Goal: Transaction & Acquisition: Book appointment/travel/reservation

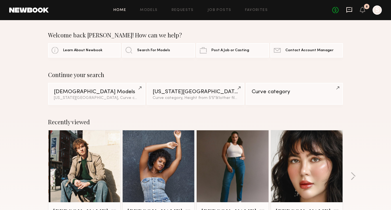
click at [349, 11] on icon at bounding box center [349, 10] width 6 height 6
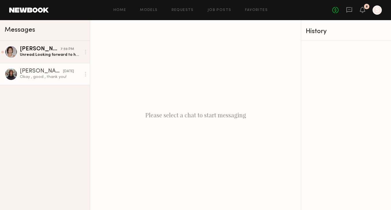
click at [45, 77] on div "Okay , good , thank you!" at bounding box center [50, 76] width 61 height 5
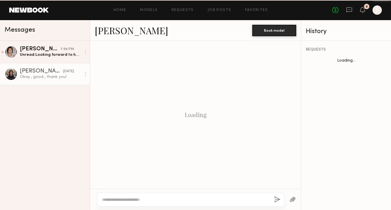
scroll to position [383, 0]
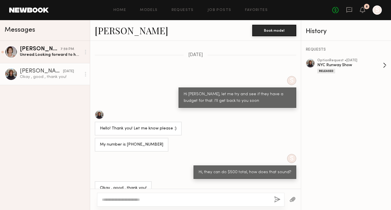
click at [328, 68] on div "Released" at bounding box center [350, 70] width 66 height 5
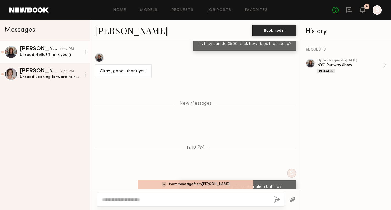
scroll to position [538, 0]
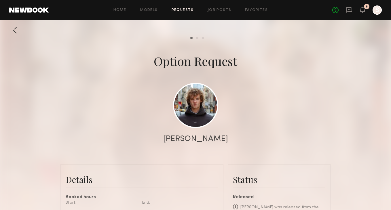
scroll to position [84, 0]
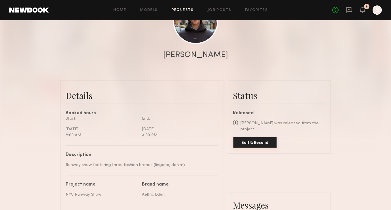
click at [248, 137] on button "Edit & Resend" at bounding box center [255, 143] width 44 height 12
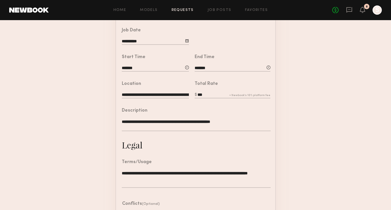
scroll to position [164, 0]
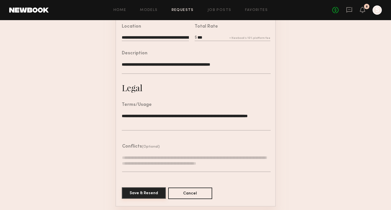
click at [146, 191] on button "Save & Resend" at bounding box center [144, 193] width 44 height 12
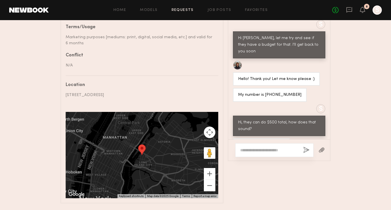
scroll to position [329, 0]
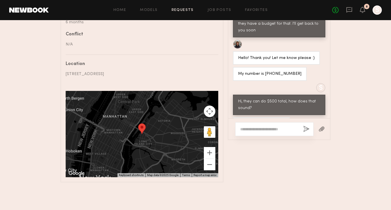
click at [276, 131] on textarea at bounding box center [269, 129] width 58 height 6
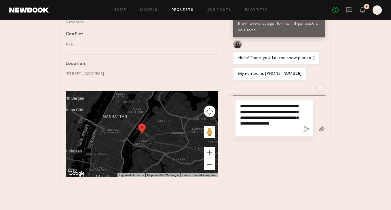
type textarea "**********"
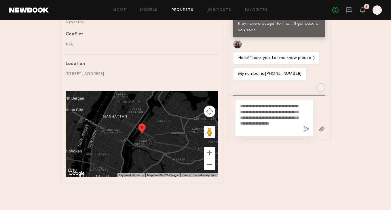
click at [305, 129] on button "button" at bounding box center [306, 129] width 6 height 7
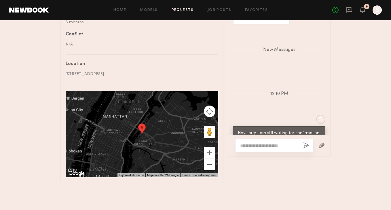
scroll to position [576, 0]
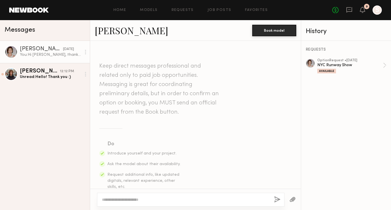
scroll to position [159, 0]
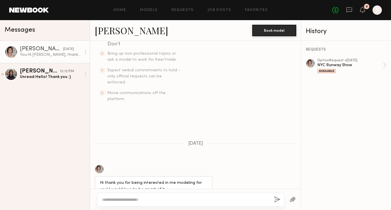
click at [42, 10] on link at bounding box center [28, 9] width 39 height 5
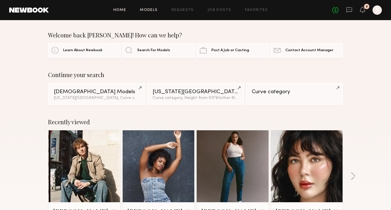
click at [144, 11] on link "Models" at bounding box center [149, 10] width 18 height 4
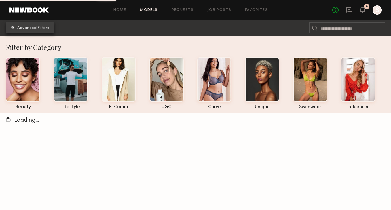
click at [42, 29] on span "Advanced Filters" at bounding box center [33, 28] width 32 height 4
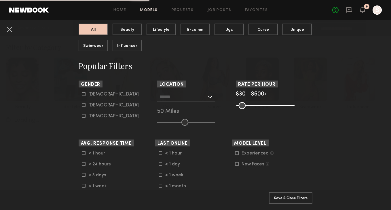
scroll to position [72, 0]
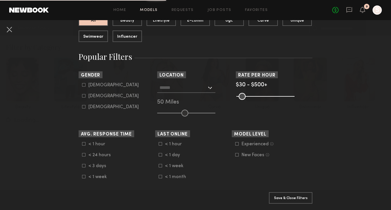
click at [209, 85] on div at bounding box center [186, 88] width 58 height 10
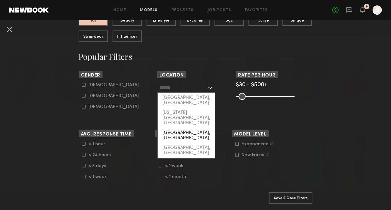
click at [202, 128] on div "[GEOGRAPHIC_DATA], [GEOGRAPHIC_DATA]" at bounding box center [186, 135] width 57 height 15
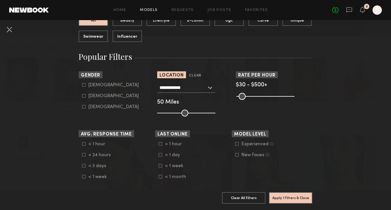
click at [210, 89] on div "**********" at bounding box center [186, 88] width 58 height 10
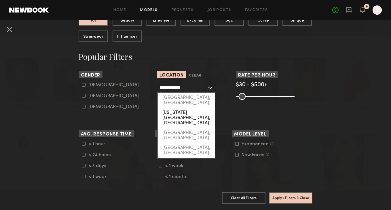
click at [198, 108] on div "[US_STATE][GEOGRAPHIC_DATA], [GEOGRAPHIC_DATA]" at bounding box center [186, 118] width 57 height 20
type input "**********"
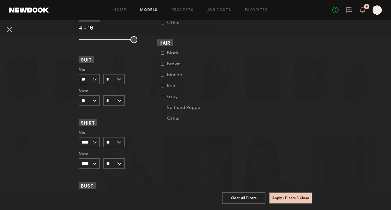
scroll to position [551, 0]
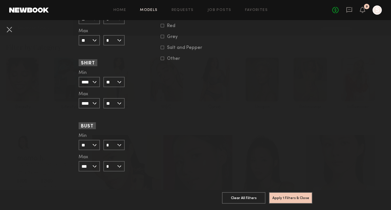
click at [120, 145] on input "*" at bounding box center [113, 145] width 21 height 10
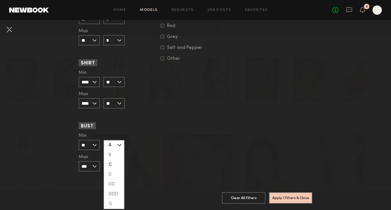
click at [119, 165] on div "C" at bounding box center [114, 165] width 20 height 10
type input "*"
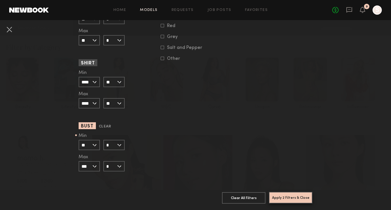
click at [298, 196] on button "Apply 2 Filters & Close" at bounding box center [290, 198] width 43 height 12
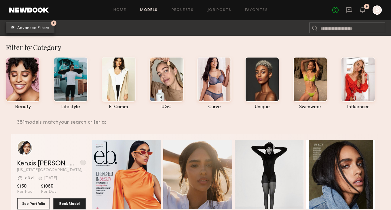
click at [40, 30] on span "Advanced Filters" at bounding box center [33, 28] width 32 height 4
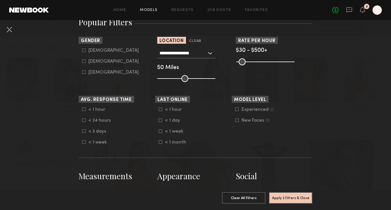
scroll to position [104, 0]
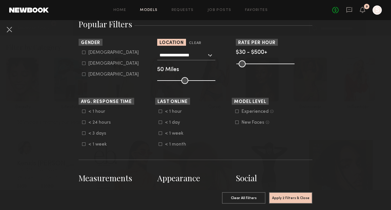
click at [82, 63] on icon at bounding box center [83, 63] width 3 height 3
type input "**"
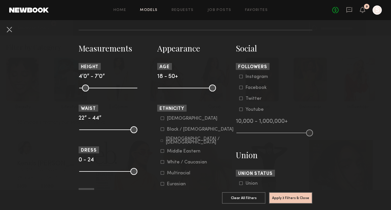
scroll to position [237, 0]
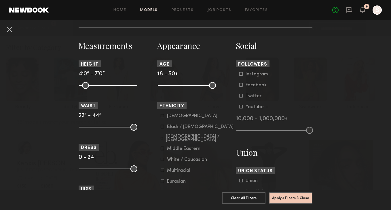
click at [164, 116] on label "Asian" at bounding box center [189, 115] width 57 height 3
click at [292, 196] on button "Apply 4 Filters & Close" at bounding box center [290, 198] width 43 height 12
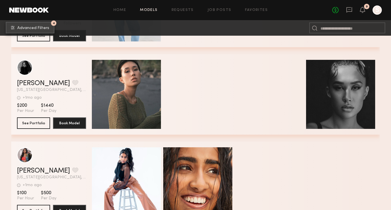
scroll to position [1392, 0]
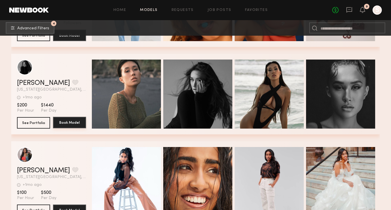
click at [78, 123] on button "Book Model" at bounding box center [69, 123] width 33 height 12
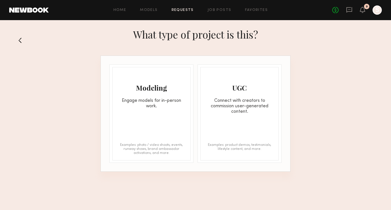
click at [171, 93] on div "Modeling Engage models for in-person work." at bounding box center [151, 88] width 78 height 42
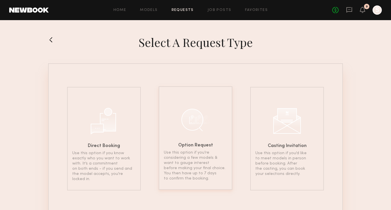
click at [217, 121] on div "Option Request Use this option if you’re considering a few models & want to gau…" at bounding box center [195, 138] width 74 height 104
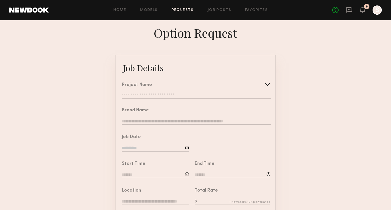
scroll to position [0, 0]
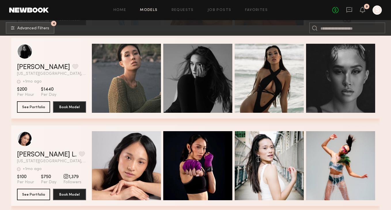
scroll to position [1408, 0]
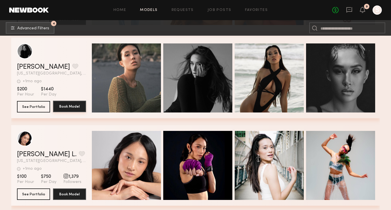
click at [73, 106] on button "Book Model" at bounding box center [69, 107] width 33 height 12
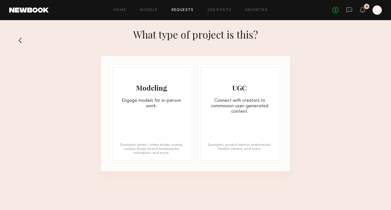
click at [159, 104] on div "Engage models for in-person work." at bounding box center [151, 103] width 78 height 11
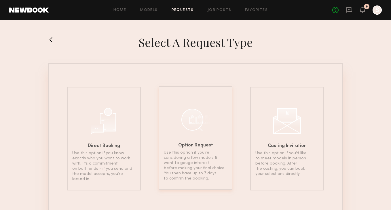
click at [193, 133] on div at bounding box center [195, 119] width 29 height 29
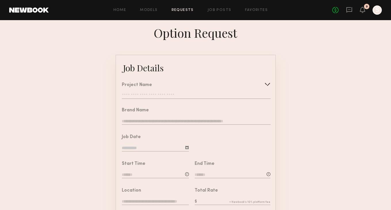
click at [171, 90] on div "Project Name Create Use recent modeling project NYC Runway Show" at bounding box center [196, 91] width 148 height 16
click at [171, 94] on input "text" at bounding box center [196, 96] width 148 height 6
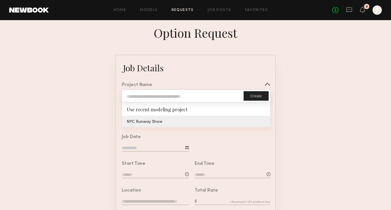
type input "**********"
type textarea "**********"
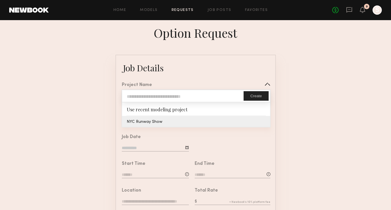
type textarea "**********"
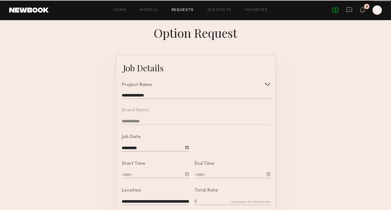
click at [167, 119] on nb-form-field "**********" at bounding box center [195, 114] width 159 height 27
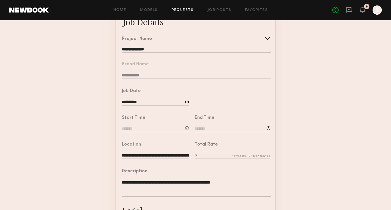
scroll to position [57, 0]
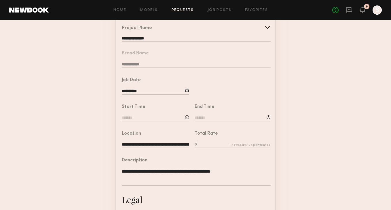
click at [151, 119] on input at bounding box center [155, 118] width 67 height 6
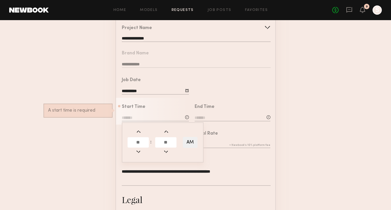
drag, startPoint x: 144, startPoint y: 142, endPoint x: 125, endPoint y: 141, distance: 18.8
click at [125, 141] on div ": AM" at bounding box center [163, 142] width 82 height 40
type input "*"
click at [222, 116] on input at bounding box center [232, 118] width 76 height 6
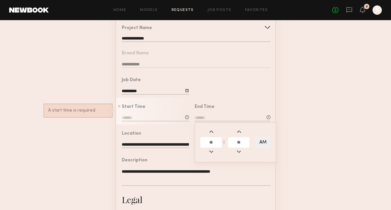
click at [216, 140] on input "text" at bounding box center [210, 142] width 21 height 10
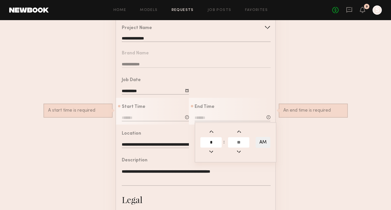
type input "*"
click at [295, 145] on form "**********" at bounding box center [195, 158] width 391 height 320
click at [211, 115] on input at bounding box center [232, 118] width 76 height 6
click at [263, 144] on button "AM" at bounding box center [262, 142] width 15 height 11
type input "********"
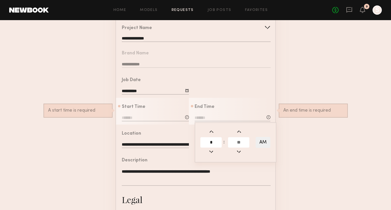
type input "**"
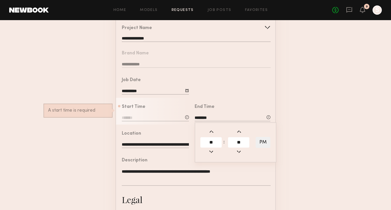
drag, startPoint x: 215, startPoint y: 140, endPoint x: 199, endPoint y: 140, distance: 15.8
click at [199, 140] on div "** : ** PM" at bounding box center [235, 142] width 82 height 40
type input "*"
type input "*******"
type input "**"
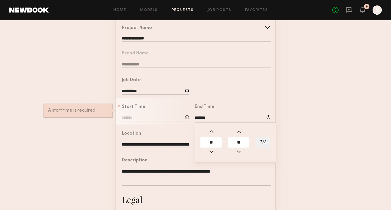
click at [325, 167] on form "**********" at bounding box center [195, 158] width 391 height 320
click at [158, 114] on div "Start Time * : AM A start time is required" at bounding box center [155, 114] width 67 height 18
click at [186, 116] on div at bounding box center [187, 117] width 4 height 4
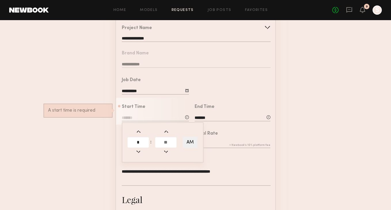
click at [192, 138] on button "AM" at bounding box center [190, 142] width 15 height 11
type input "********"
type input "**"
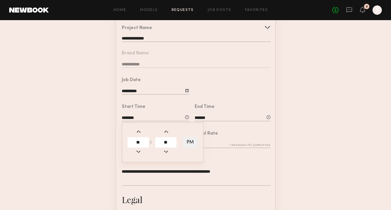
click at [189, 143] on button "PM" at bounding box center [190, 142] width 15 height 11
click at [140, 152] on span at bounding box center [138, 151] width 6 height 6
type input "********"
type input "**"
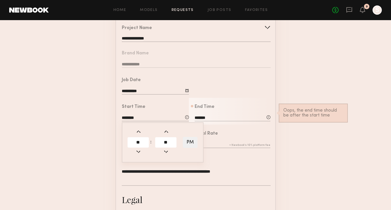
click at [138, 149] on span at bounding box center [138, 151] width 6 height 6
type input "********"
type input "**"
click at [138, 149] on span at bounding box center [138, 151] width 6 height 6
type input "*******"
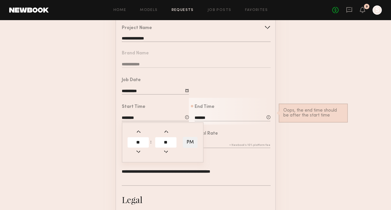
type input "**"
click at [138, 149] on span at bounding box center [138, 151] width 6 height 6
type input "*******"
type input "**"
click at [309, 154] on form "**********" at bounding box center [195, 158] width 391 height 320
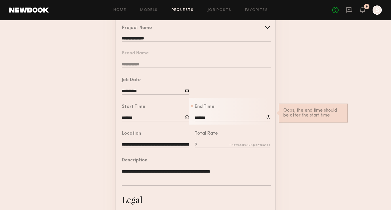
click at [138, 114] on div "Start Time ******* ** : ** PM" at bounding box center [155, 114] width 67 height 18
click at [134, 119] on input "*******" at bounding box center [155, 118] width 67 height 6
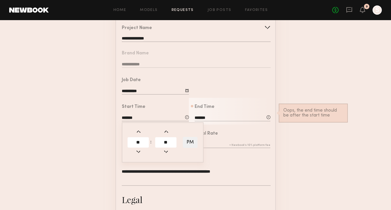
click at [192, 140] on button "PM" at bounding box center [190, 142] width 15 height 11
type input "*******"
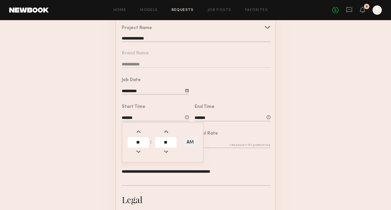
click at [317, 140] on form "**********" at bounding box center [195, 158] width 391 height 320
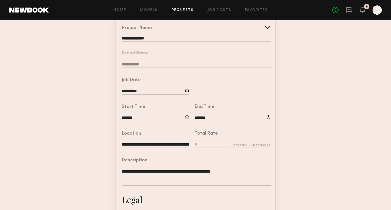
click at [212, 144] on input "text" at bounding box center [232, 145] width 76 height 6
type input "*"
type input "***"
click at [312, 153] on form "**********" at bounding box center [195, 158] width 391 height 320
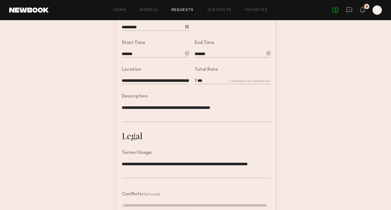
scroll to position [169, 0]
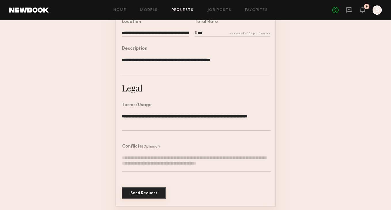
click at [134, 192] on button "Send Request" at bounding box center [144, 193] width 44 height 12
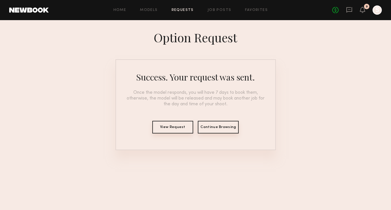
click at [179, 126] on button "View Request" at bounding box center [172, 127] width 41 height 13
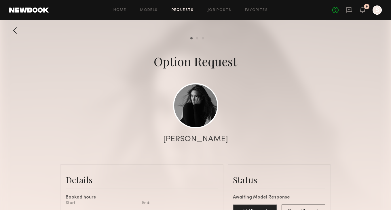
click at [43, 9] on link at bounding box center [28, 9] width 39 height 5
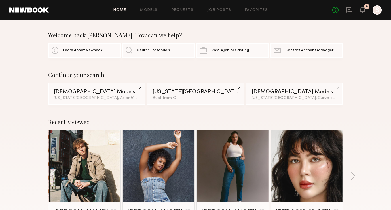
click at [46, 9] on link at bounding box center [28, 9] width 39 height 5
click at [125, 9] on link "Home" at bounding box center [119, 10] width 13 height 4
click at [122, 8] on link "Home" at bounding box center [119, 10] width 13 height 4
click at [41, 12] on link at bounding box center [28, 9] width 39 height 5
click at [119, 8] on link "Home" at bounding box center [119, 10] width 13 height 4
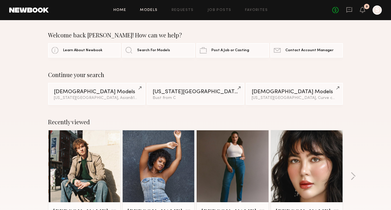
click at [151, 9] on link "Models" at bounding box center [149, 10] width 18 height 4
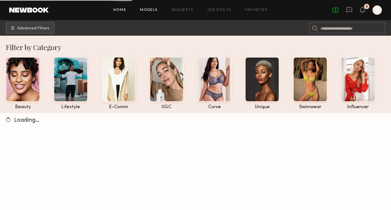
click at [124, 10] on link "Home" at bounding box center [119, 10] width 13 height 4
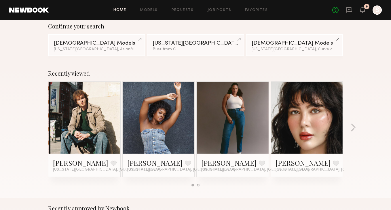
scroll to position [49, 0]
click at [102, 43] on div "Female Models" at bounding box center [96, 42] width 85 height 5
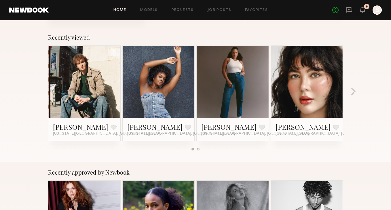
scroll to position [87, 0]
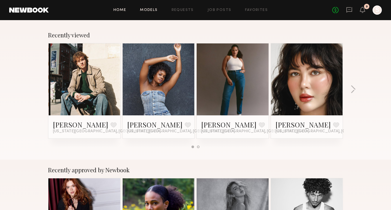
click at [152, 9] on link "Models" at bounding box center [149, 10] width 18 height 4
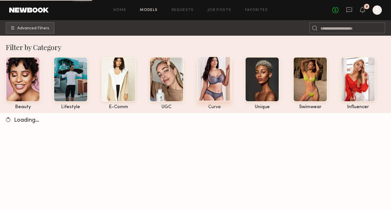
click at [216, 79] on div at bounding box center [214, 78] width 34 height 45
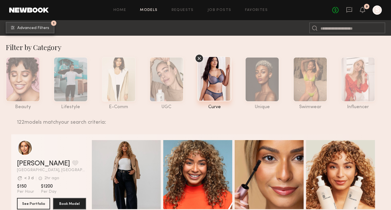
click at [41, 28] on span "Advanced Filters" at bounding box center [33, 28] width 32 height 4
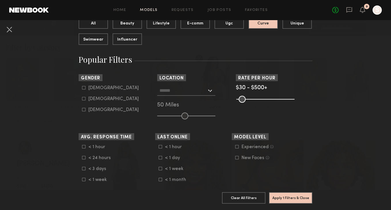
scroll to position [68, 0]
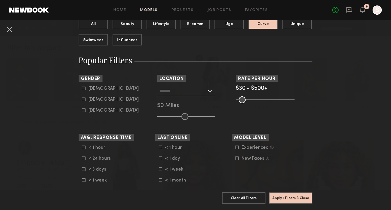
click at [208, 92] on div at bounding box center [186, 91] width 58 height 10
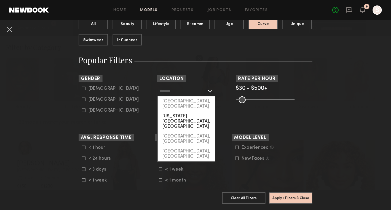
click at [195, 111] on div "New York City, NY" at bounding box center [186, 121] width 57 height 20
type input "**********"
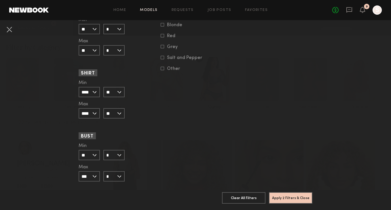
scroll to position [541, 0]
click at [116, 153] on input "*" at bounding box center [113, 155] width 21 height 10
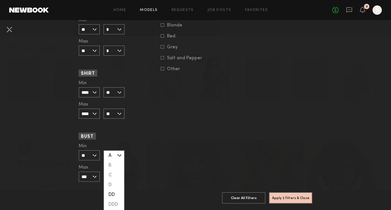
click at [117, 195] on div "DD" at bounding box center [114, 195] width 20 height 10
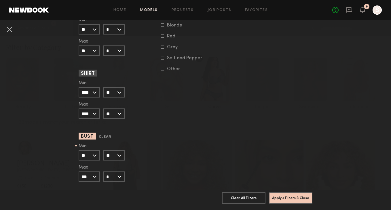
click at [124, 157] on input "**" at bounding box center [113, 155] width 21 height 10
click at [150, 170] on div "Min ** 24 25 26 27 28 29 30 31 32 33 34 35 36 37 38 39 40 41 42 43 44+ Max *** …" at bounding box center [117, 163] width 77 height 38
click at [119, 156] on input "**" at bounding box center [113, 155] width 21 height 10
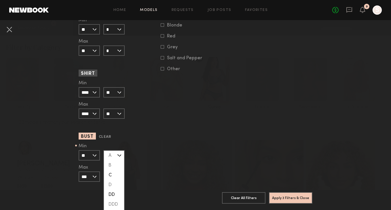
click at [115, 174] on div "C" at bounding box center [114, 175] width 20 height 10
type input "*"
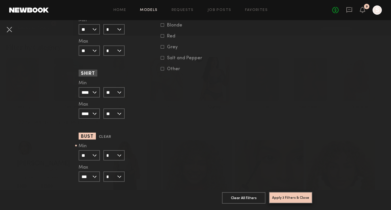
click at [294, 201] on button "Apply 3 Filters & Close" at bounding box center [290, 198] width 43 height 12
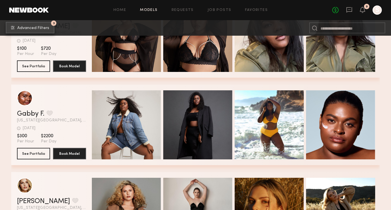
scroll to position [699, 0]
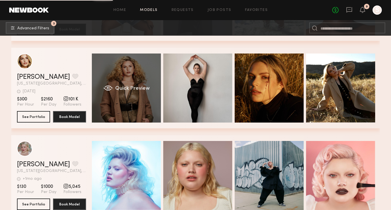
click at [130, 99] on div "Quick Preview" at bounding box center [126, 88] width 69 height 69
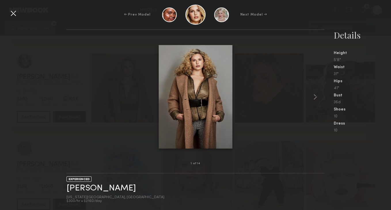
click at [12, 13] on div at bounding box center [13, 13] width 9 height 9
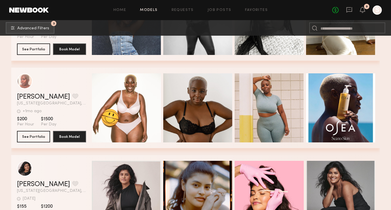
scroll to position [994, 0]
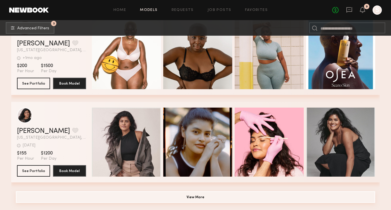
click at [198, 196] on button "View More" at bounding box center [195, 197] width 359 height 12
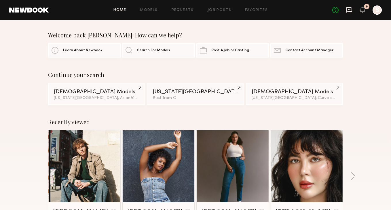
click at [349, 9] on icon at bounding box center [349, 10] width 6 height 6
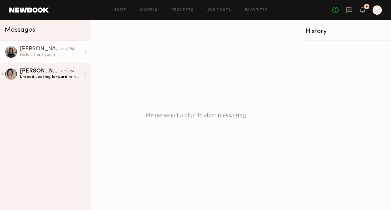
click at [51, 54] on div "Hello! Thank you :)" at bounding box center [50, 54] width 61 height 5
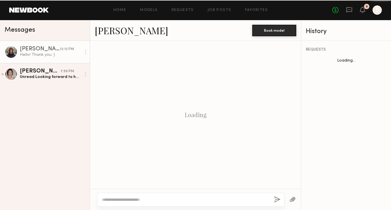
scroll to position [495, 0]
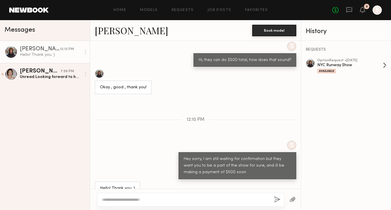
click at [327, 69] on div "Available" at bounding box center [326, 71] width 19 height 5
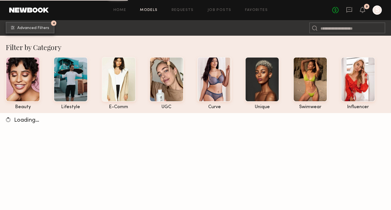
click at [41, 25] on button "4 Advanced Filters" at bounding box center [30, 28] width 49 height 12
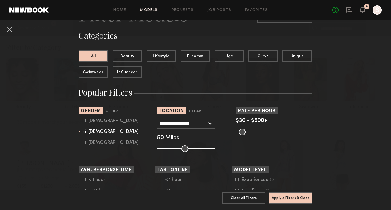
scroll to position [51, 0]
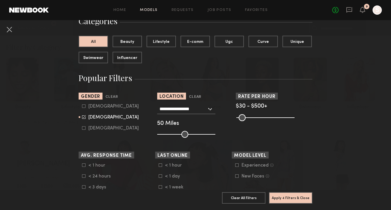
click at [83, 104] on common-framework-checkbox "[DEMOGRAPHIC_DATA]" at bounding box center [118, 106] width 73 height 5
click at [83, 106] on icon at bounding box center [83, 105] width 3 height 3
type input "**"
click at [85, 116] on icon at bounding box center [84, 116] width 3 height 3
type input "*"
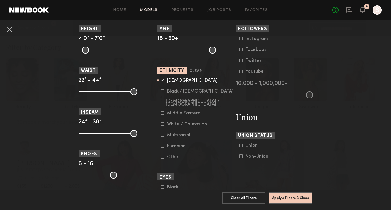
scroll to position [272, 0]
click at [289, 196] on button "Apply 3 Filters & Close" at bounding box center [290, 198] width 43 height 12
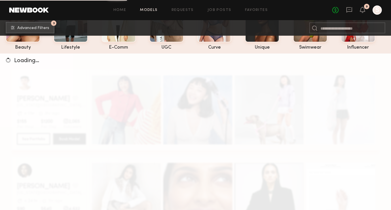
scroll to position [60, 0]
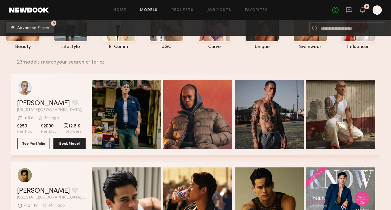
click at [25, 32] on button "3 Advanced Filters" at bounding box center [30, 28] width 49 height 12
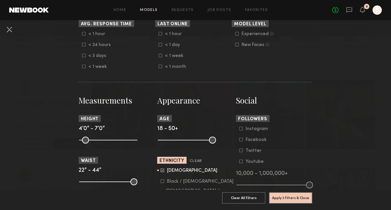
scroll to position [261, 0]
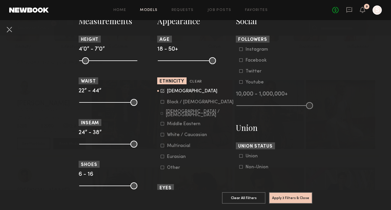
click at [163, 103] on icon at bounding box center [162, 101] width 3 height 3
click at [162, 90] on icon at bounding box center [162, 90] width 3 height 3
click at [293, 195] on button "Apply 3 Filters & Close" at bounding box center [290, 198] width 43 height 12
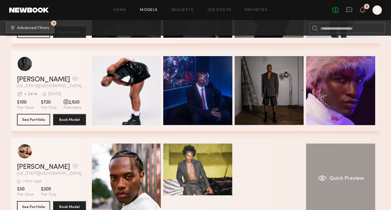
scroll to position [236, 0]
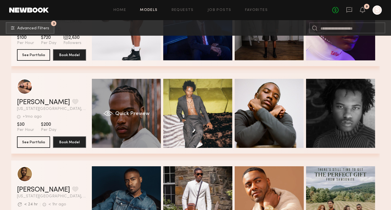
click at [141, 120] on div "Quick Preview" at bounding box center [126, 113] width 69 height 69
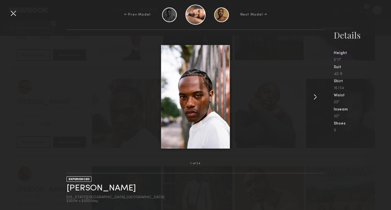
click at [313, 96] on common-icon at bounding box center [314, 96] width 9 height 9
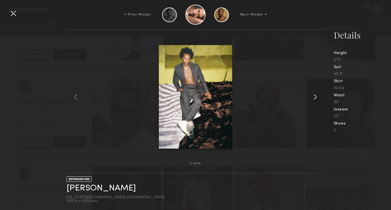
click at [313, 96] on common-icon at bounding box center [314, 96] width 9 height 9
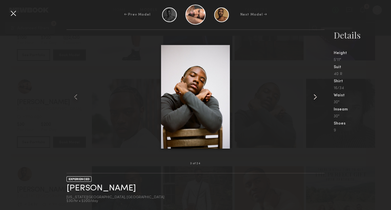
click at [313, 96] on common-icon at bounding box center [314, 96] width 9 height 9
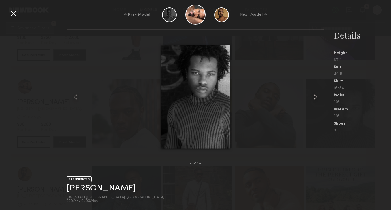
click at [313, 96] on common-icon at bounding box center [314, 96] width 9 height 9
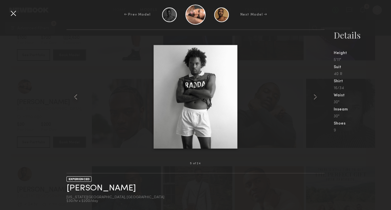
click at [15, 12] on div at bounding box center [13, 13] width 9 height 9
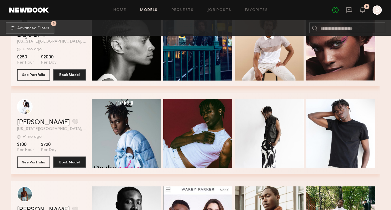
scroll to position [661, 0]
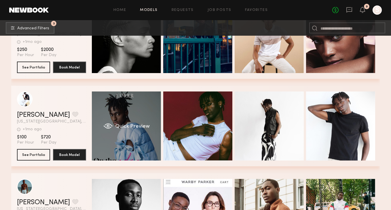
click at [128, 131] on div "Quick Preview" at bounding box center [126, 125] width 69 height 69
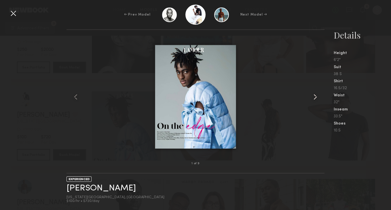
click at [315, 96] on common-icon at bounding box center [314, 96] width 9 height 9
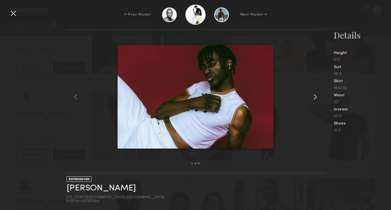
click at [315, 95] on common-icon at bounding box center [314, 96] width 9 height 9
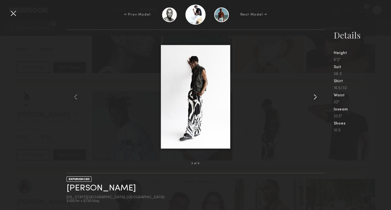
click at [315, 95] on common-icon at bounding box center [314, 96] width 9 height 9
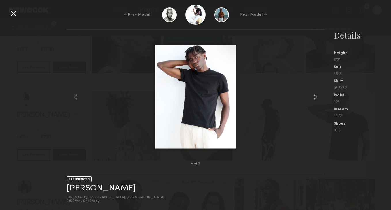
click at [317, 97] on common-icon at bounding box center [314, 96] width 9 height 9
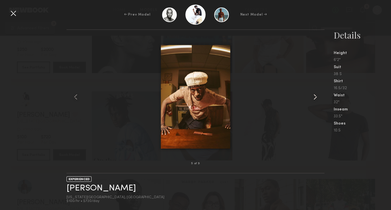
click at [317, 97] on common-icon at bounding box center [314, 96] width 9 height 9
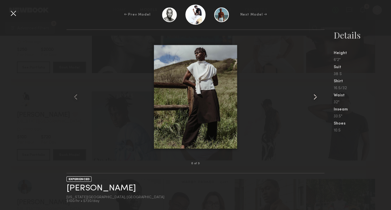
click at [314, 97] on common-icon at bounding box center [314, 96] width 9 height 9
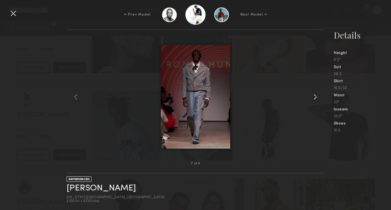
click at [314, 98] on common-icon at bounding box center [314, 96] width 9 height 9
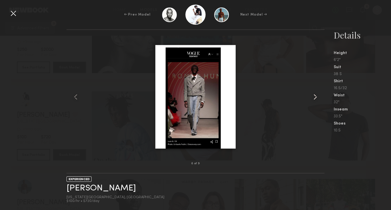
click at [314, 98] on common-icon at bounding box center [314, 96] width 9 height 9
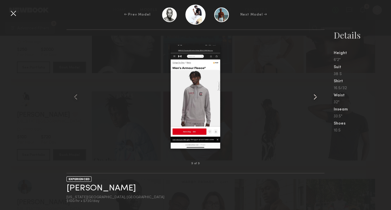
click at [314, 98] on common-icon at bounding box center [314, 96] width 9 height 9
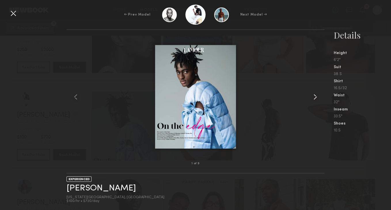
click at [314, 98] on common-icon at bounding box center [314, 96] width 9 height 9
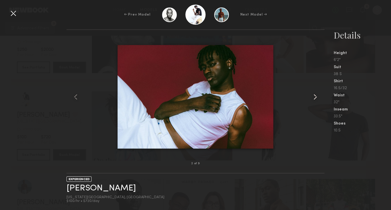
click at [314, 98] on common-icon at bounding box center [314, 96] width 9 height 9
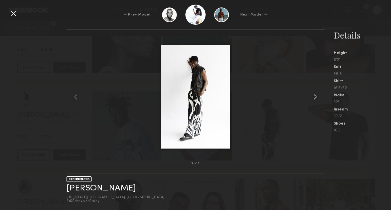
click at [314, 98] on common-icon at bounding box center [314, 96] width 9 height 9
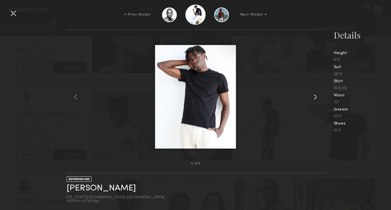
click at [314, 98] on common-icon at bounding box center [314, 96] width 9 height 9
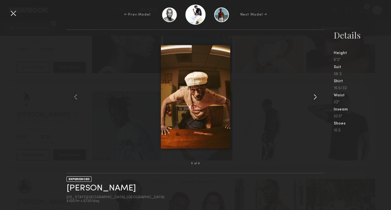
click at [314, 98] on common-icon at bounding box center [314, 96] width 9 height 9
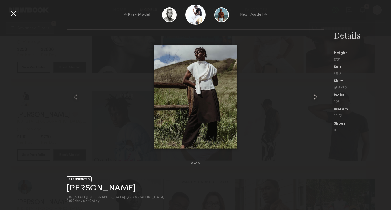
click at [314, 98] on common-icon at bounding box center [314, 96] width 9 height 9
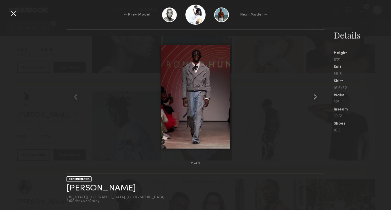
click at [312, 99] on common-icon at bounding box center [314, 96] width 9 height 9
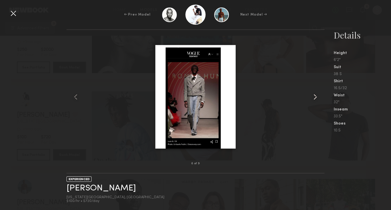
click at [312, 99] on common-icon at bounding box center [314, 96] width 9 height 9
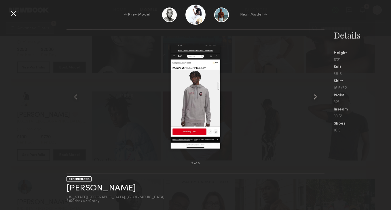
click at [312, 99] on common-icon at bounding box center [314, 96] width 9 height 9
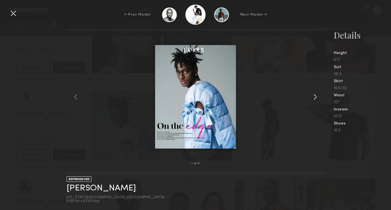
click at [312, 99] on common-icon at bounding box center [314, 96] width 9 height 9
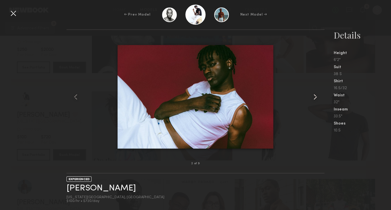
click at [312, 99] on common-icon at bounding box center [314, 96] width 9 height 9
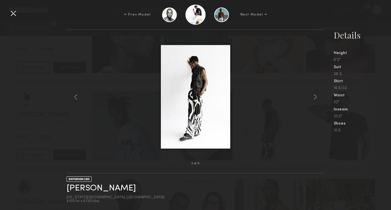
click at [12, 13] on div at bounding box center [13, 13] width 9 height 9
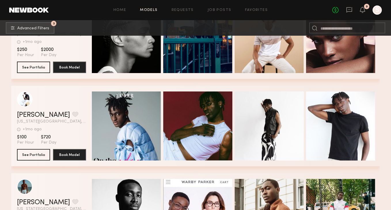
click at [83, 106] on div "grid" at bounding box center [51, 99] width 69 height 16
click at [24, 97] on div "grid" at bounding box center [25, 99] width 16 height 16
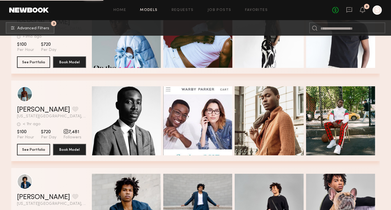
scroll to position [754, 0]
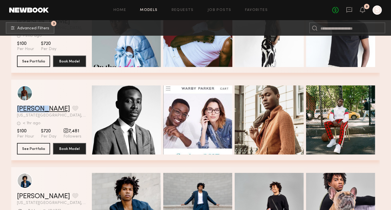
drag, startPoint x: 15, startPoint y: 108, endPoint x: 44, endPoint y: 110, distance: 28.8
click at [44, 110] on div "Babajide A. Favorite New York City, NY < 1hr ago Last Online View Portfolio < 1…" at bounding box center [195, 120] width 368 height 81
copy link "Babajide"
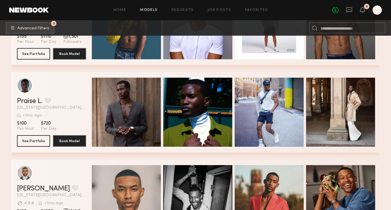
scroll to position [1112, 0]
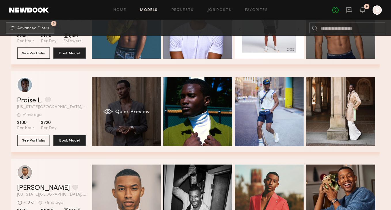
click at [138, 106] on div "Quick Preview" at bounding box center [126, 111] width 69 height 69
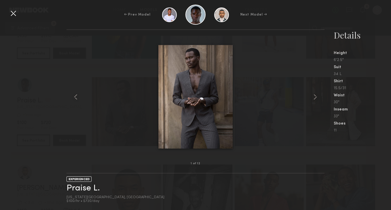
click at [16, 10] on div at bounding box center [13, 13] width 9 height 9
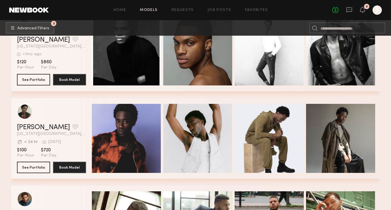
scroll to position [2315, 0]
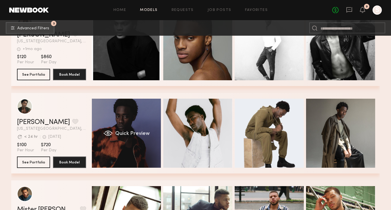
click at [123, 132] on span "Quick Preview" at bounding box center [132, 133] width 35 height 5
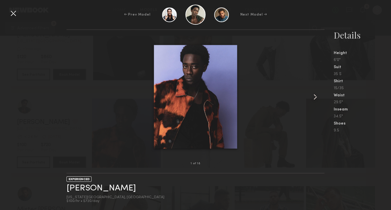
click at [318, 96] on common-icon at bounding box center [314, 96] width 9 height 9
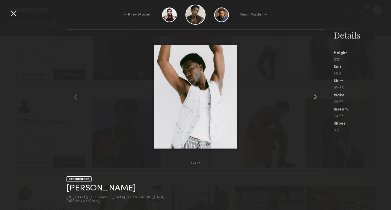
click at [314, 97] on common-icon at bounding box center [314, 96] width 9 height 9
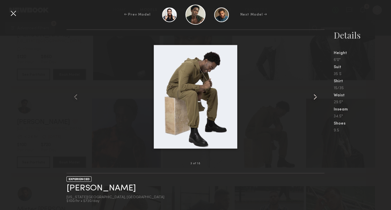
click at [317, 93] on common-icon at bounding box center [314, 96] width 9 height 9
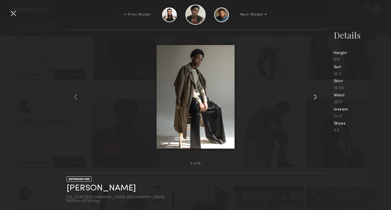
click at [316, 95] on common-icon at bounding box center [314, 96] width 9 height 9
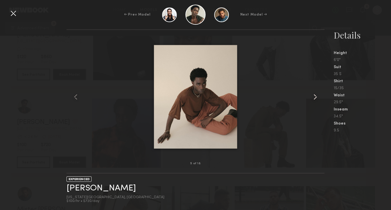
click at [316, 95] on common-icon at bounding box center [314, 96] width 9 height 9
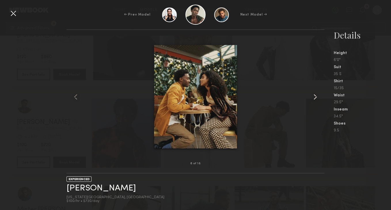
click at [316, 95] on common-icon at bounding box center [314, 96] width 9 height 9
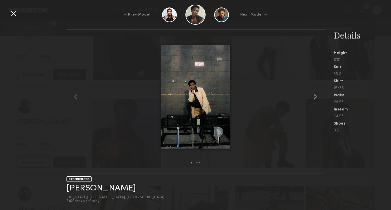
click at [316, 95] on common-icon at bounding box center [314, 96] width 9 height 9
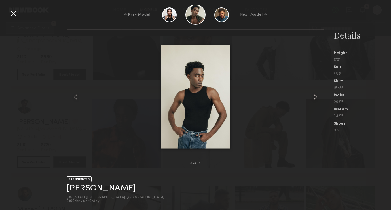
click at [316, 95] on common-icon at bounding box center [314, 96] width 9 height 9
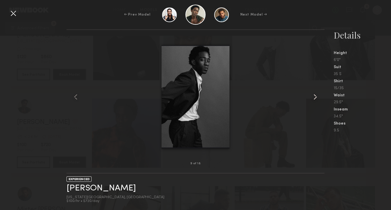
click at [316, 95] on common-icon at bounding box center [314, 96] width 9 height 9
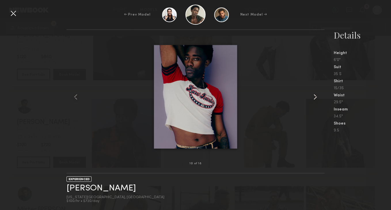
click at [316, 95] on common-icon at bounding box center [314, 96] width 9 height 9
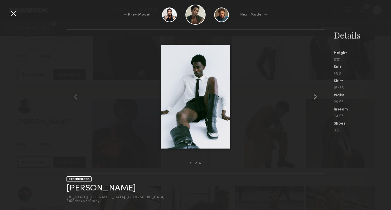
click at [317, 96] on common-icon at bounding box center [314, 96] width 9 height 9
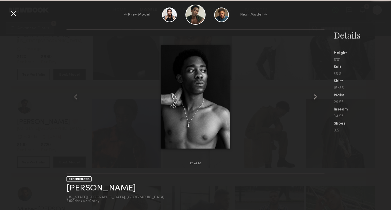
click at [317, 96] on common-icon at bounding box center [314, 96] width 9 height 9
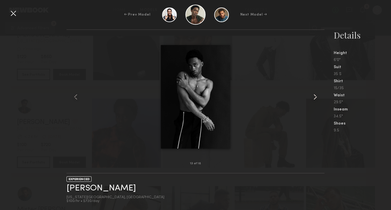
click at [317, 96] on common-icon at bounding box center [314, 96] width 9 height 9
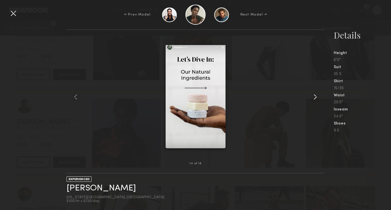
click at [317, 96] on common-icon at bounding box center [314, 96] width 9 height 9
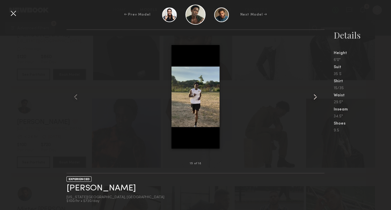
click at [317, 96] on common-icon at bounding box center [314, 96] width 9 height 9
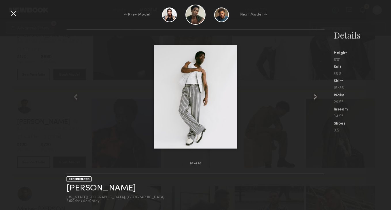
click at [314, 100] on common-icon at bounding box center [314, 96] width 9 height 9
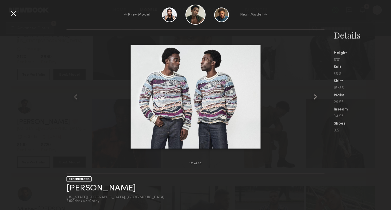
click at [314, 100] on common-icon at bounding box center [314, 96] width 9 height 9
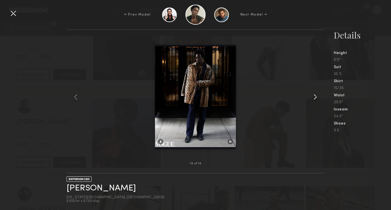
click at [314, 100] on common-icon at bounding box center [314, 96] width 9 height 9
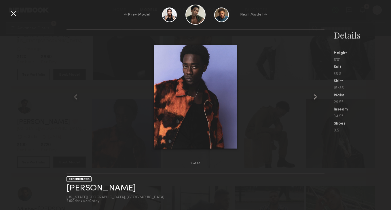
click at [314, 100] on common-icon at bounding box center [314, 96] width 9 height 9
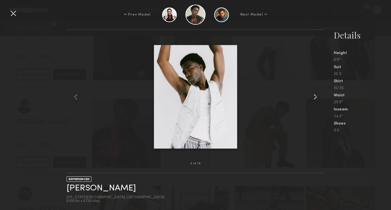
click at [314, 100] on common-icon at bounding box center [314, 96] width 9 height 9
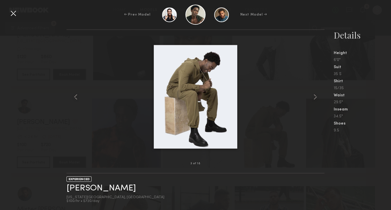
click at [12, 12] on div at bounding box center [13, 13] width 9 height 9
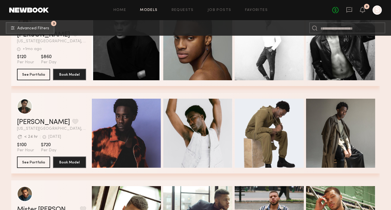
click at [71, 116] on header "Shaquille H. Favorite New York City, NY Avg. request response time < 24 hr 3d a…" at bounding box center [51, 115] width 69 height 32
click at [56, 141] on section "Shaquille H. Favorite New York City, NY Avg. request response time < 24 hr 3d a…" at bounding box center [51, 133] width 69 height 81
click at [31, 108] on div "grid" at bounding box center [25, 106] width 16 height 16
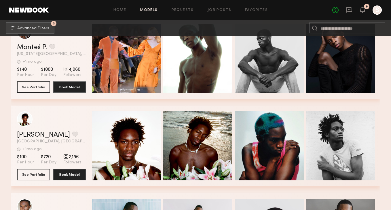
scroll to position [2665, 0]
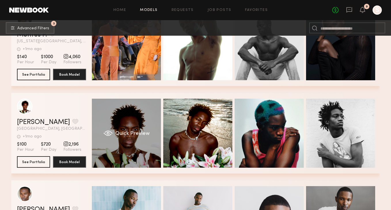
click at [100, 135] on div "Quick Preview" at bounding box center [126, 133] width 69 height 69
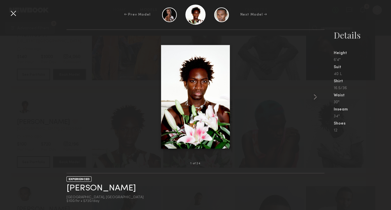
click at [14, 10] on div at bounding box center [13, 13] width 9 height 9
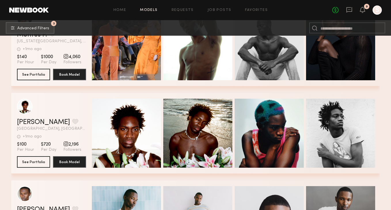
click at [51, 100] on div "grid" at bounding box center [51, 107] width 69 height 16
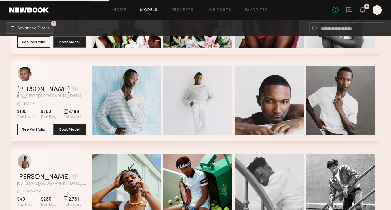
click at [65, 96] on span "New York City, NY" at bounding box center [51, 96] width 69 height 4
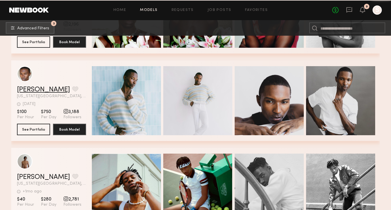
click at [39, 89] on link "Arnaldo C." at bounding box center [43, 89] width 53 height 7
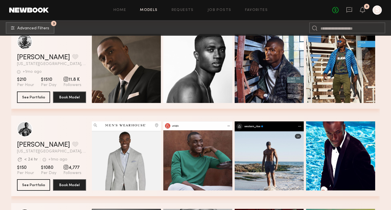
scroll to position [3509, 0]
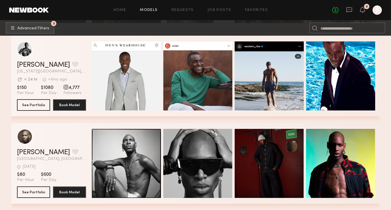
click at [81, 148] on header "Frank D. Favorite Brooklyn, NY 1d ago Last Online View Portfolio" at bounding box center [51, 145] width 69 height 32
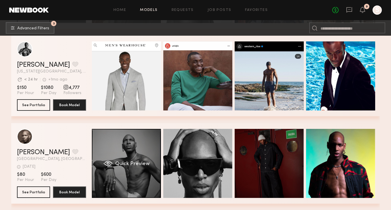
click at [106, 148] on div "Quick Preview" at bounding box center [126, 163] width 69 height 69
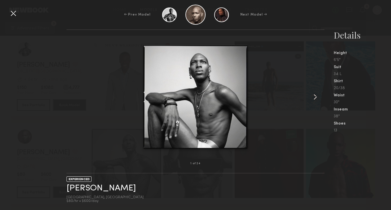
click at [317, 99] on common-icon at bounding box center [314, 96] width 9 height 9
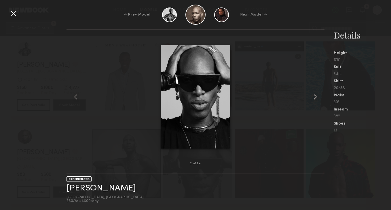
click at [317, 99] on common-icon at bounding box center [314, 96] width 9 height 9
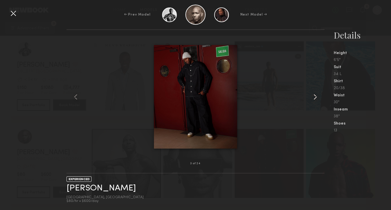
click at [317, 99] on common-icon at bounding box center [314, 96] width 9 height 9
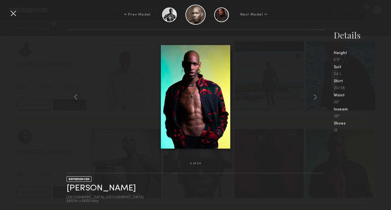
click at [16, 13] on div at bounding box center [13, 13] width 9 height 9
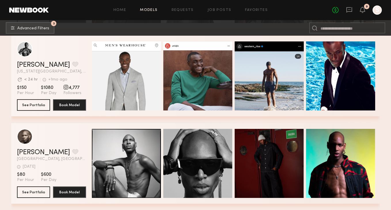
click at [71, 147] on header "Frank D. Favorite Brooklyn, NY 1d ago Last Online View Portfolio" at bounding box center [51, 145] width 69 height 32
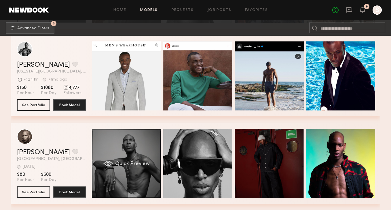
click at [125, 147] on div "Quick Preview" at bounding box center [126, 163] width 69 height 69
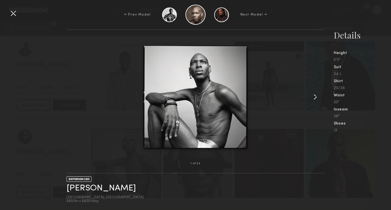
click at [314, 100] on common-icon at bounding box center [314, 96] width 9 height 9
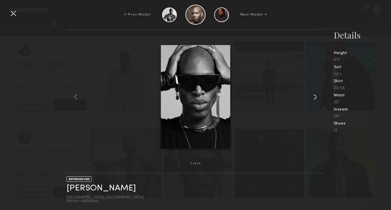
click at [314, 100] on common-icon at bounding box center [314, 96] width 9 height 9
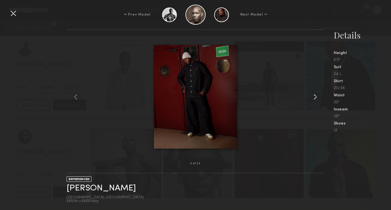
click at [314, 100] on common-icon at bounding box center [314, 96] width 9 height 9
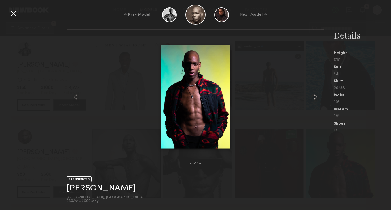
click at [314, 100] on common-icon at bounding box center [314, 96] width 9 height 9
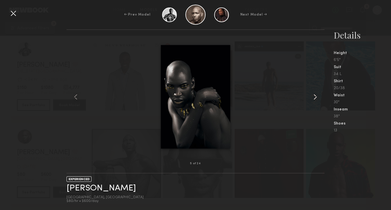
click at [314, 100] on common-icon at bounding box center [314, 96] width 9 height 9
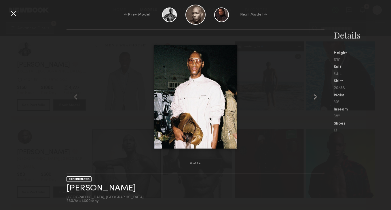
click at [314, 100] on common-icon at bounding box center [314, 96] width 9 height 9
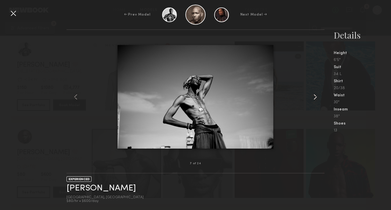
click at [314, 100] on common-icon at bounding box center [314, 96] width 9 height 9
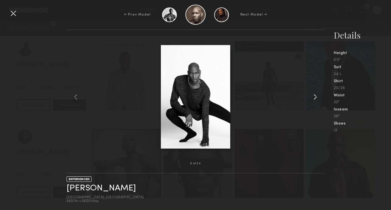
click at [314, 100] on common-icon at bounding box center [314, 96] width 9 height 9
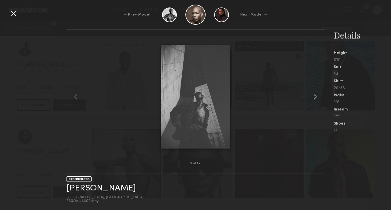
click at [314, 100] on common-icon at bounding box center [314, 96] width 9 height 9
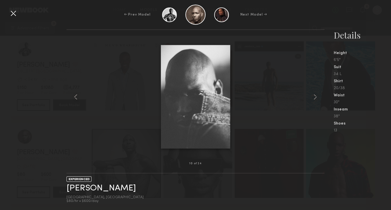
click at [14, 16] on div at bounding box center [13, 13] width 9 height 9
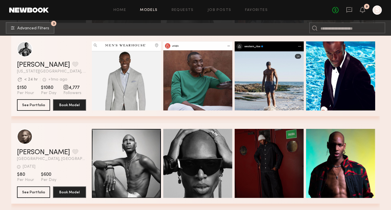
scroll to position [3606, 0]
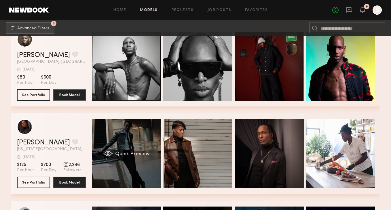
click at [121, 151] on div "Quick Preview" at bounding box center [126, 153] width 69 height 69
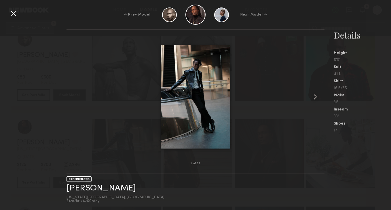
click at [314, 98] on common-icon at bounding box center [314, 96] width 9 height 9
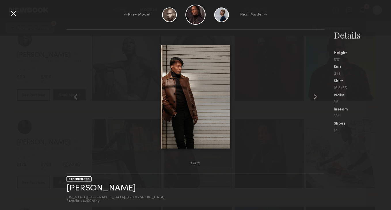
click at [314, 98] on common-icon at bounding box center [314, 96] width 9 height 9
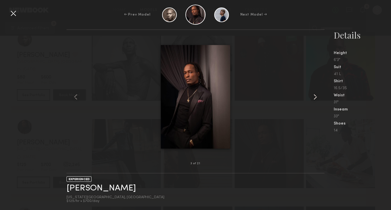
click at [314, 98] on common-icon at bounding box center [314, 96] width 9 height 9
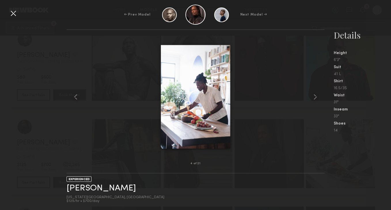
click at [13, 15] on div at bounding box center [13, 13] width 9 height 9
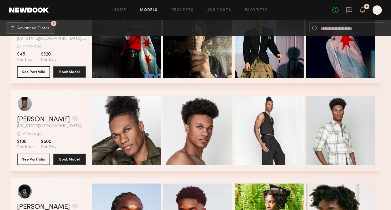
scroll to position [3805, 0]
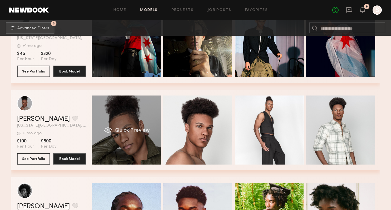
click at [139, 123] on div "Quick Preview" at bounding box center [126, 130] width 69 height 69
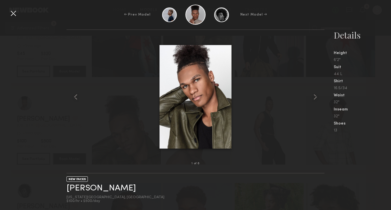
click at [310, 98] on div at bounding box center [195, 96] width 258 height 115
click at [317, 96] on common-icon at bounding box center [314, 96] width 9 height 9
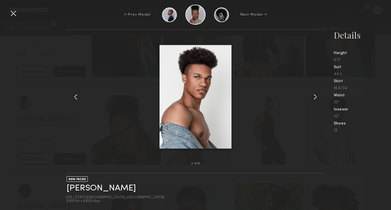
click at [317, 96] on common-icon at bounding box center [314, 96] width 9 height 9
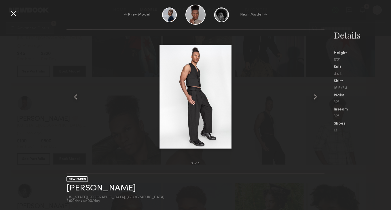
click at [317, 96] on common-icon at bounding box center [314, 96] width 9 height 9
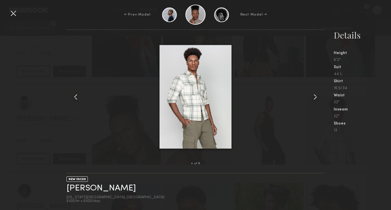
click at [17, 12] on div at bounding box center [13, 13] width 9 height 9
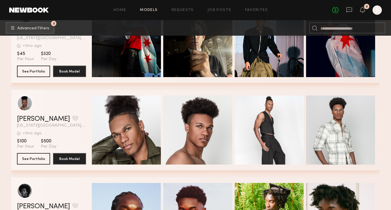
scroll to position [3831, 0]
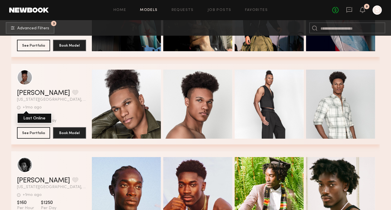
click at [25, 108] on div "+1mo ago" at bounding box center [32, 108] width 19 height 4
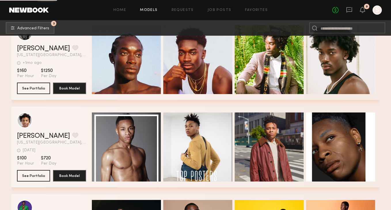
scroll to position [3968, 0]
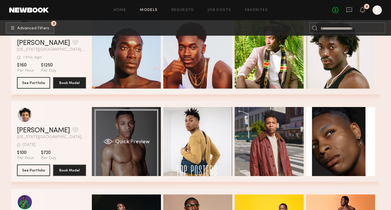
click at [104, 146] on div "Quick Preview" at bounding box center [126, 141] width 69 height 69
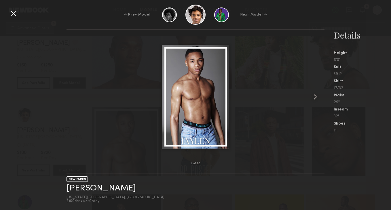
click at [317, 96] on common-icon at bounding box center [314, 96] width 9 height 9
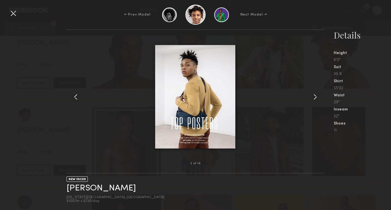
click at [317, 96] on common-icon at bounding box center [314, 96] width 9 height 9
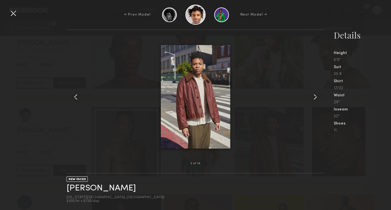
click at [317, 96] on common-icon at bounding box center [314, 96] width 9 height 9
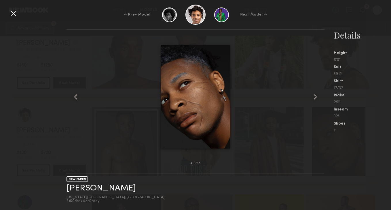
click at [317, 96] on common-icon at bounding box center [314, 96] width 9 height 9
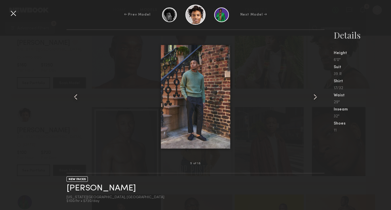
click at [317, 96] on common-icon at bounding box center [314, 96] width 9 height 9
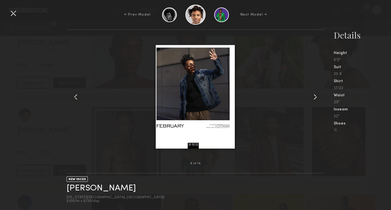
click at [317, 96] on common-icon at bounding box center [314, 96] width 9 height 9
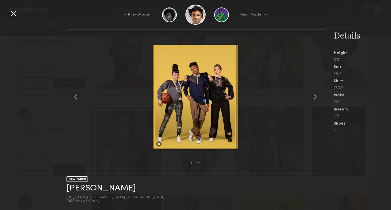
click at [317, 96] on common-icon at bounding box center [314, 96] width 9 height 9
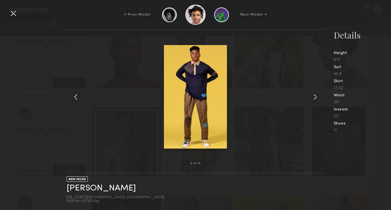
click at [317, 96] on common-icon at bounding box center [314, 96] width 9 height 9
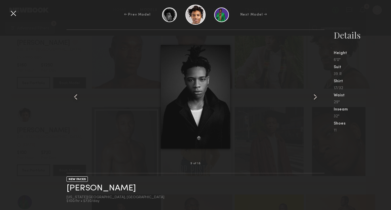
click at [317, 96] on common-icon at bounding box center [314, 96] width 9 height 9
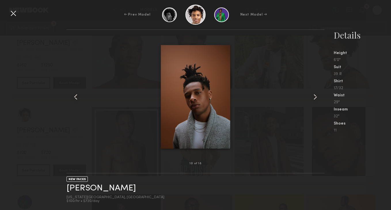
click at [317, 96] on common-icon at bounding box center [314, 96] width 9 height 9
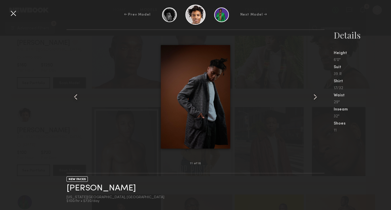
click at [79, 98] on common-icon at bounding box center [75, 96] width 9 height 9
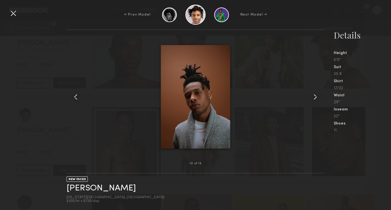
click at [314, 96] on common-icon at bounding box center [314, 96] width 9 height 9
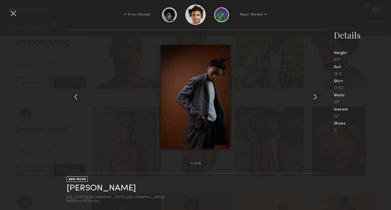
click at [314, 96] on common-icon at bounding box center [314, 96] width 9 height 9
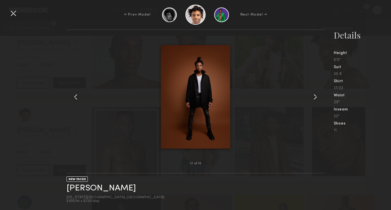
click at [314, 100] on common-icon at bounding box center [314, 96] width 9 height 9
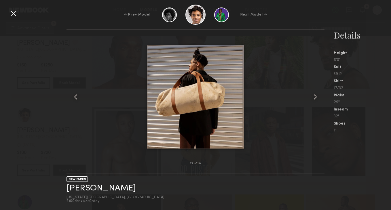
click at [314, 100] on common-icon at bounding box center [314, 96] width 9 height 9
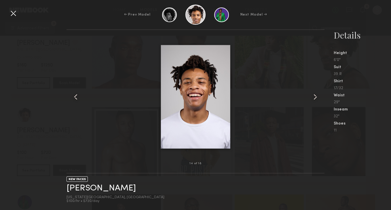
click at [315, 97] on common-icon at bounding box center [314, 96] width 9 height 9
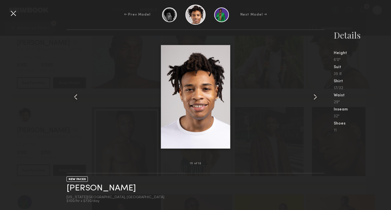
click at [315, 97] on common-icon at bounding box center [314, 96] width 9 height 9
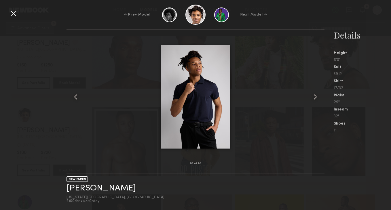
click at [314, 96] on common-icon at bounding box center [314, 96] width 9 height 9
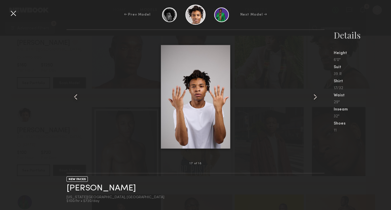
click at [314, 96] on common-icon at bounding box center [314, 96] width 9 height 9
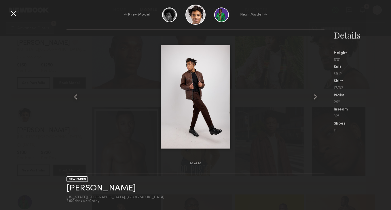
click at [314, 96] on common-icon at bounding box center [314, 96] width 9 height 9
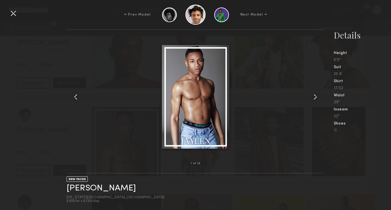
click at [314, 96] on common-icon at bounding box center [314, 96] width 9 height 9
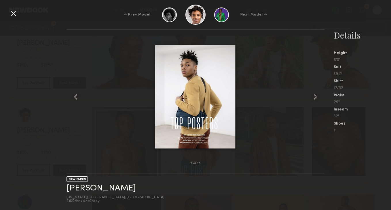
click at [314, 96] on common-icon at bounding box center [314, 96] width 9 height 9
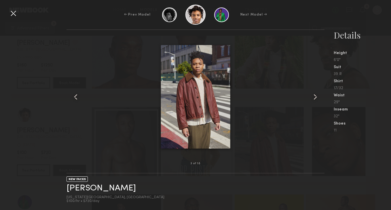
click at [12, 10] on div at bounding box center [13, 13] width 9 height 9
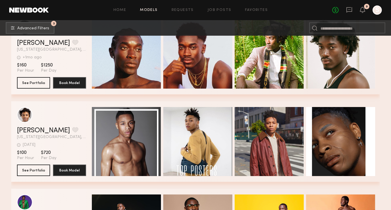
click at [70, 145] on section "2d ago Last Online" at bounding box center [51, 145] width 69 height 4
click at [29, 115] on div "grid" at bounding box center [25, 115] width 16 height 16
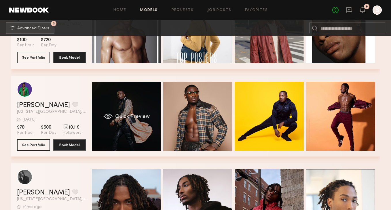
click at [118, 113] on div "Quick Preview" at bounding box center [126, 116] width 69 height 69
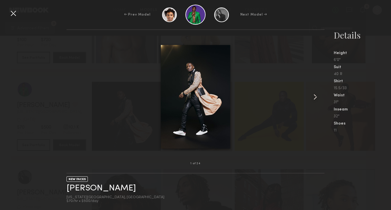
click at [314, 97] on common-icon at bounding box center [314, 96] width 9 height 9
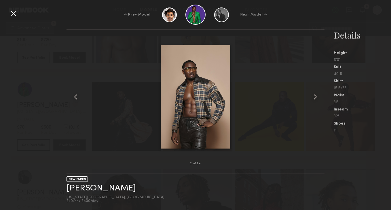
click at [7, 15] on div "← Prev Model Next Model →" at bounding box center [195, 15] width 391 height 20
click at [13, 8] on div "← Prev Model Next Model →" at bounding box center [195, 15] width 391 height 20
click at [13, 12] on div at bounding box center [13, 13] width 9 height 9
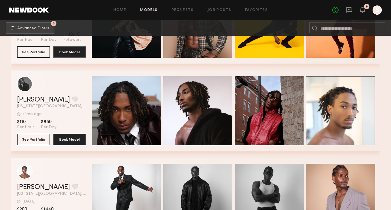
scroll to position [4185, 0]
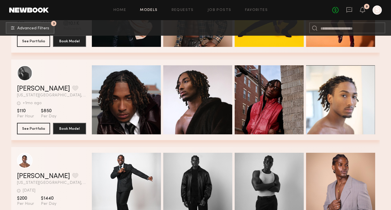
click at [72, 96] on span "New York City, NY" at bounding box center [51, 95] width 69 height 4
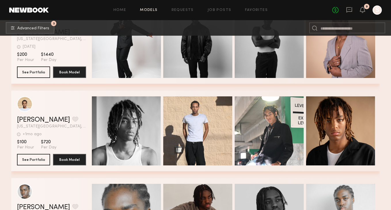
scroll to position [4347, 0]
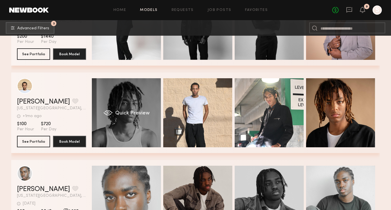
click at [118, 118] on div "Quick Preview" at bounding box center [126, 112] width 69 height 69
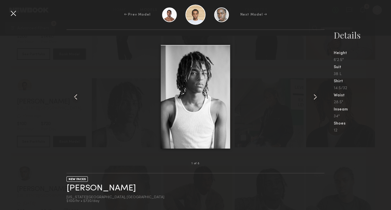
click at [320, 96] on div at bounding box center [319, 96] width 10 height 115
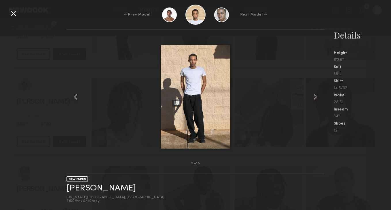
click at [318, 97] on common-icon at bounding box center [314, 96] width 9 height 9
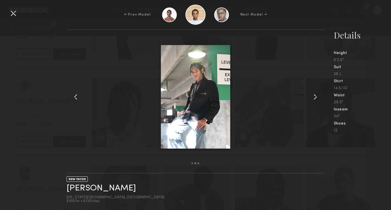
click at [314, 96] on common-icon at bounding box center [314, 96] width 9 height 9
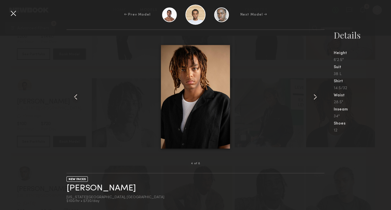
click at [314, 96] on common-icon at bounding box center [314, 96] width 9 height 9
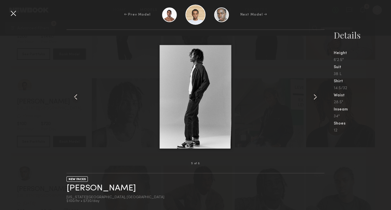
click at [313, 96] on common-icon at bounding box center [314, 96] width 9 height 9
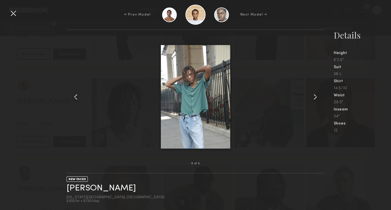
click at [313, 96] on common-icon at bounding box center [314, 96] width 9 height 9
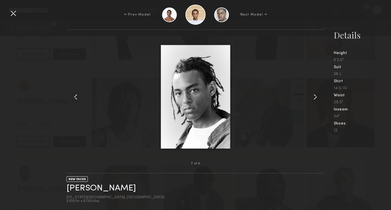
click at [313, 96] on common-icon at bounding box center [314, 96] width 9 height 9
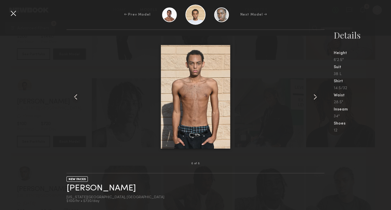
click at [313, 96] on common-icon at bounding box center [314, 96] width 9 height 9
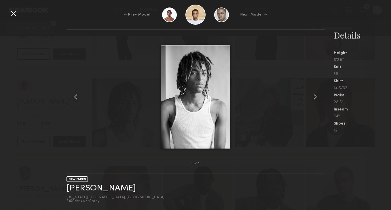
click at [313, 96] on common-icon at bounding box center [314, 96] width 9 height 9
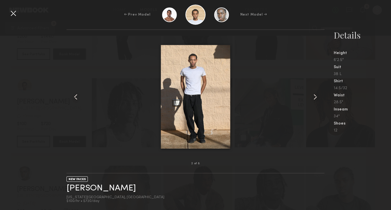
click at [313, 96] on common-icon at bounding box center [314, 96] width 9 height 9
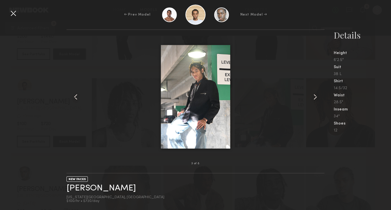
click at [313, 96] on common-icon at bounding box center [314, 96] width 9 height 9
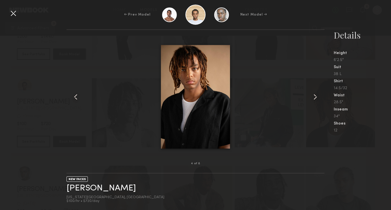
click at [314, 100] on common-icon at bounding box center [314, 96] width 9 height 9
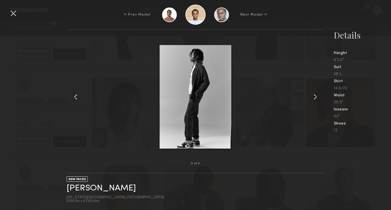
click at [314, 100] on common-icon at bounding box center [314, 96] width 9 height 9
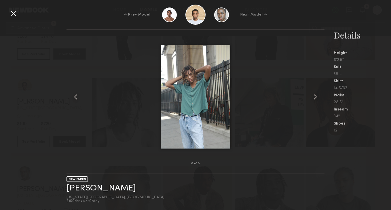
click at [15, 14] on div at bounding box center [13, 13] width 9 height 9
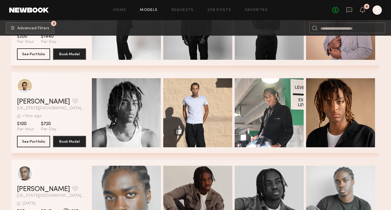
click at [51, 89] on div "grid" at bounding box center [51, 86] width 69 height 16
click at [64, 119] on section "Cameron D. Favorite New York City, NY +1mo ago Last Online View Portfolio +1mo …" at bounding box center [51, 112] width 69 height 81
click at [37, 141] on button "See Portfolio" at bounding box center [33, 141] width 33 height 12
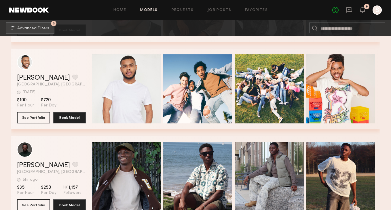
scroll to position [4631, 0]
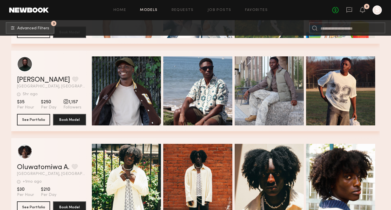
click at [77, 80] on div "Simeon W. Favorite" at bounding box center [51, 80] width 69 height 7
click at [26, 56] on div "grid" at bounding box center [25, 64] width 16 height 16
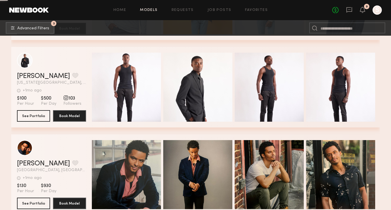
scroll to position [4898, 0]
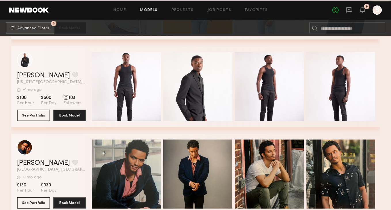
click at [76, 81] on span "New York City, NY" at bounding box center [51, 82] width 69 height 4
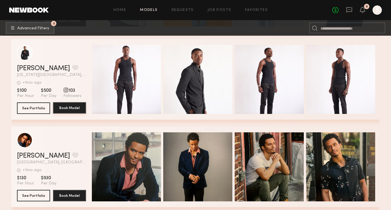
scroll to position [4874, 0]
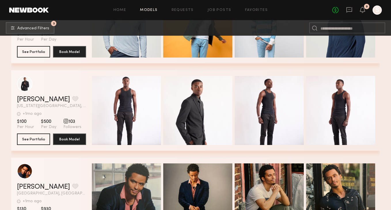
click at [74, 91] on header "Ernest N. Favorite New York City, NY +1mo ago Last Online View Portfolio" at bounding box center [51, 92] width 69 height 32
click at [30, 96] on link "Ernest N." at bounding box center [43, 99] width 53 height 7
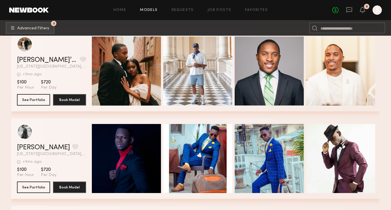
scroll to position [5263, 0]
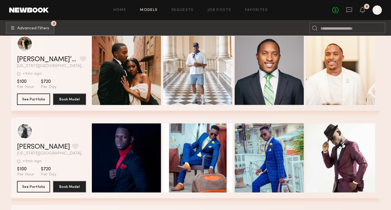
click at [64, 71] on div "+1mo ago Last Online" at bounding box center [51, 72] width 69 height 7
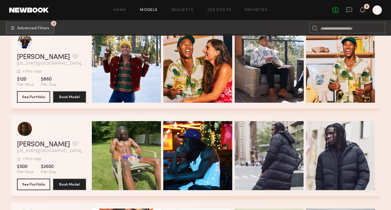
scroll to position [5518, 0]
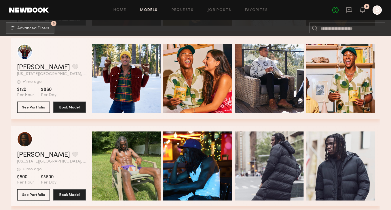
click at [40, 65] on link "[PERSON_NAME]" at bounding box center [43, 67] width 53 height 7
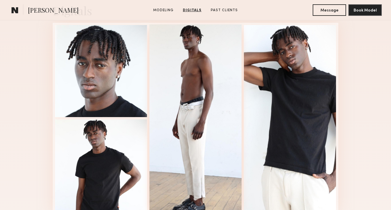
scroll to position [483, 0]
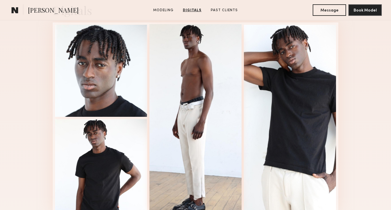
click at [214, 127] on div at bounding box center [195, 117] width 92 height 186
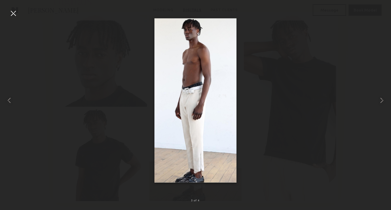
scroll to position [494, 0]
click at [380, 100] on common-icon at bounding box center [381, 100] width 9 height 9
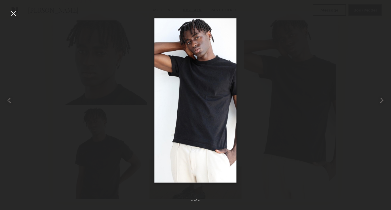
click at [294, 87] on div at bounding box center [195, 100] width 391 height 182
click at [16, 15] on div at bounding box center [13, 13] width 9 height 9
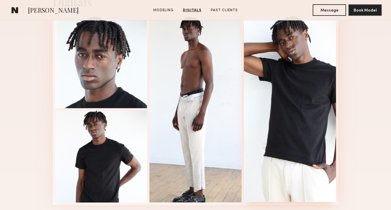
scroll to position [492, 0]
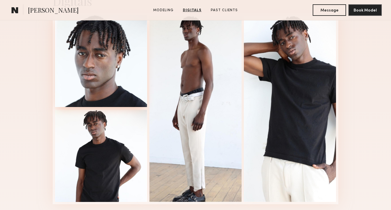
click at [91, 63] on div at bounding box center [101, 61] width 92 height 92
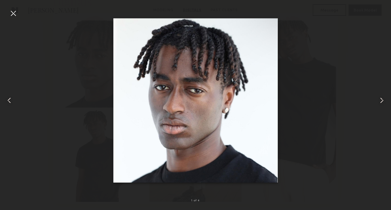
click at [376, 3] on nb-gallery-light "1 of 4" at bounding box center [195, 105] width 391 height 210
click at [10, 10] on div at bounding box center [13, 13] width 9 height 9
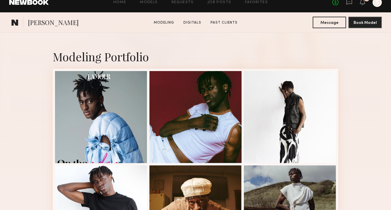
scroll to position [120, 0]
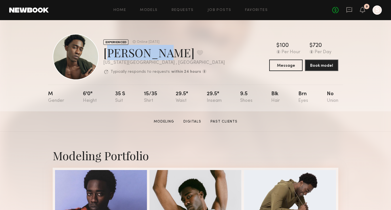
drag, startPoint x: 150, startPoint y: 53, endPoint x: 104, endPoint y: 53, distance: 45.7
click at [104, 53] on div "[PERSON_NAME] Favorite" at bounding box center [163, 52] width 121 height 15
copy div "Shaquille"
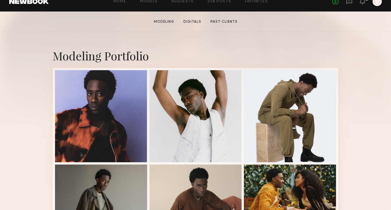
scroll to position [101, 0]
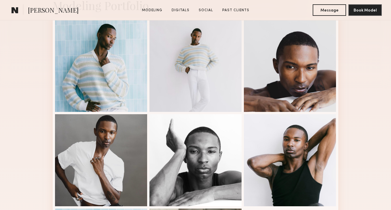
scroll to position [149, 0]
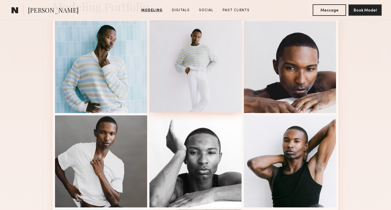
click at [199, 61] on div at bounding box center [195, 66] width 92 height 92
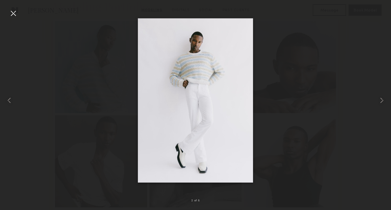
click at [15, 10] on div at bounding box center [13, 13] width 9 height 9
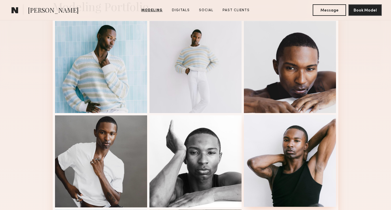
click at [284, 153] on div at bounding box center [290, 161] width 92 height 92
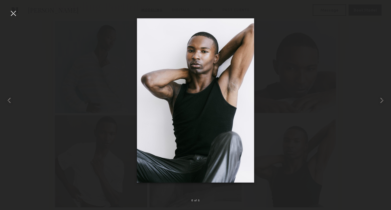
click at [14, 16] on div at bounding box center [13, 13] width 9 height 9
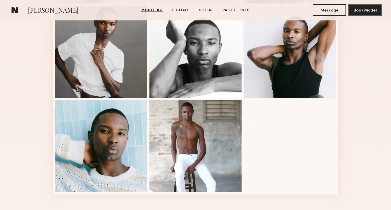
scroll to position [260, 0]
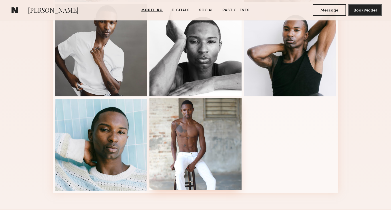
click at [203, 137] on div at bounding box center [195, 144] width 92 height 92
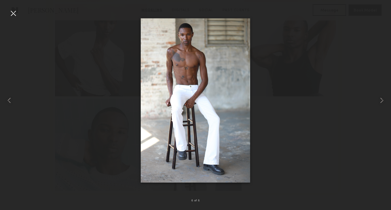
click at [13, 9] on div at bounding box center [13, 13] width 9 height 9
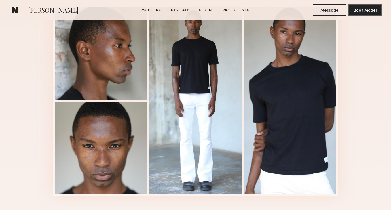
scroll to position [491, 0]
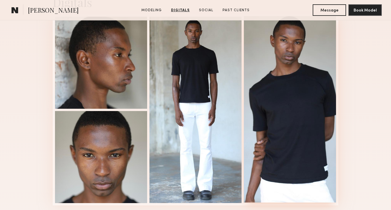
click at [316, 114] on div at bounding box center [290, 109] width 92 height 186
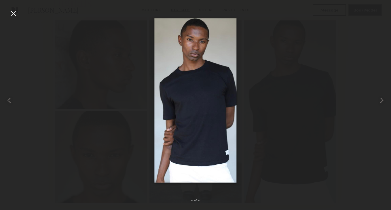
click at [14, 11] on div at bounding box center [13, 13] width 9 height 9
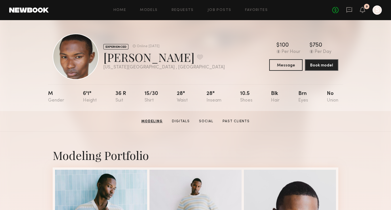
scroll to position [1, 0]
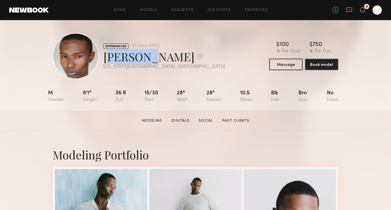
drag, startPoint x: 144, startPoint y: 56, endPoint x: 105, endPoint y: 57, distance: 39.1
click at [105, 57] on div "Arnaldo C. Favorite" at bounding box center [163, 56] width 121 height 15
copy div "Arnaldo"
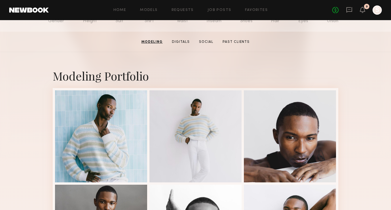
scroll to position [80, 0]
click at [181, 39] on section "Modeling Digitals Social Past Clients" at bounding box center [195, 42] width 113 height 6
click at [181, 42] on link "Digitals" at bounding box center [180, 41] width 22 height 5
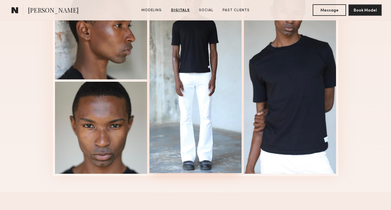
scroll to position [521, 0]
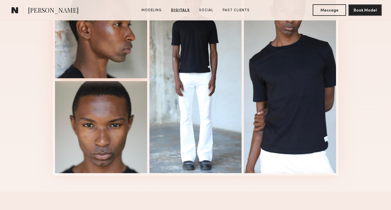
click at [121, 41] on div at bounding box center [101, 32] width 92 height 92
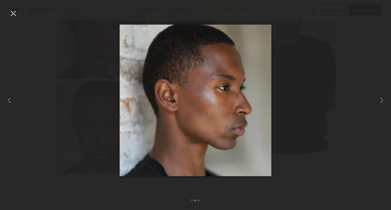
click at [16, 15] on div at bounding box center [13, 13] width 9 height 9
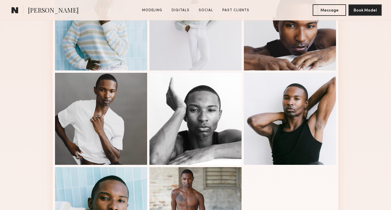
scroll to position [191, 0]
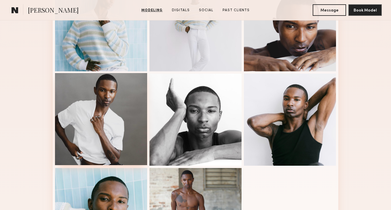
click at [110, 111] on div at bounding box center [101, 119] width 92 height 92
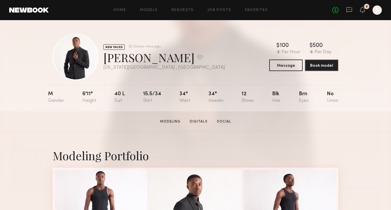
scroll to position [103, 0]
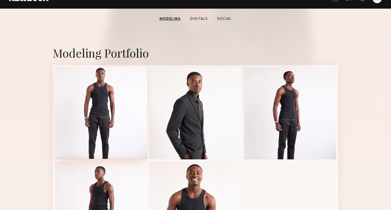
click at [83, 94] on div at bounding box center [101, 113] width 92 height 92
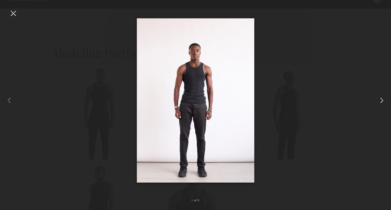
click at [382, 100] on common-icon at bounding box center [381, 100] width 9 height 9
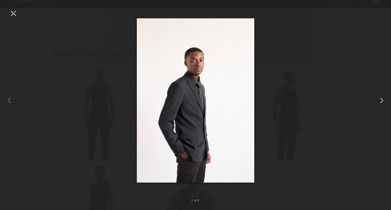
click at [382, 100] on common-icon at bounding box center [381, 100] width 9 height 9
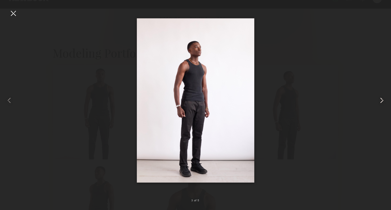
click at [382, 100] on common-icon at bounding box center [381, 100] width 9 height 9
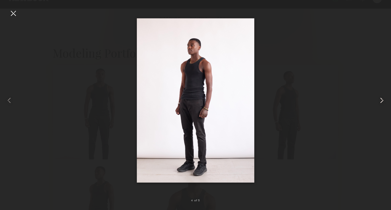
click at [382, 100] on common-icon at bounding box center [381, 100] width 9 height 9
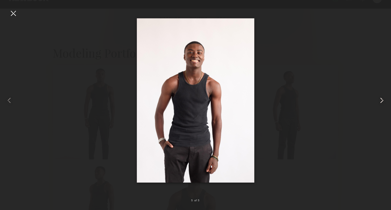
click at [381, 99] on common-icon at bounding box center [381, 100] width 9 height 9
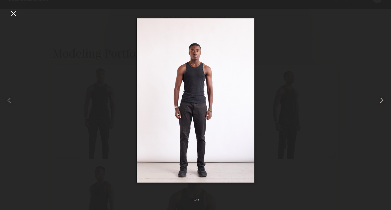
click at [381, 99] on common-icon at bounding box center [381, 100] width 9 height 9
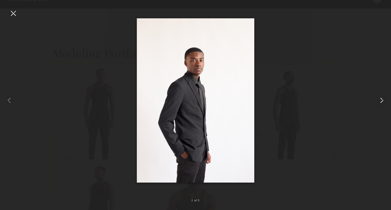
click at [381, 99] on common-icon at bounding box center [381, 100] width 9 height 9
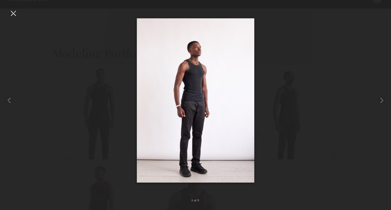
click at [14, 15] on div at bounding box center [13, 13] width 9 height 9
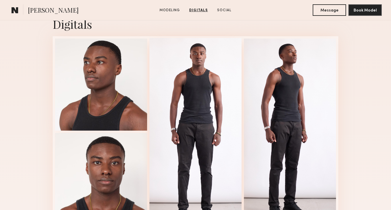
scroll to position [385, 0]
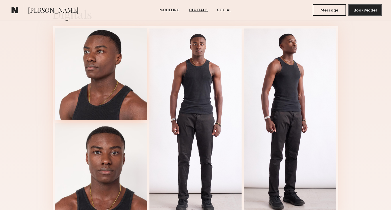
click at [116, 61] on div at bounding box center [101, 74] width 92 height 92
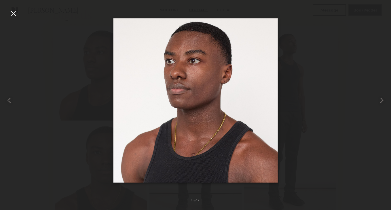
click at [15, 14] on div at bounding box center [13, 13] width 9 height 9
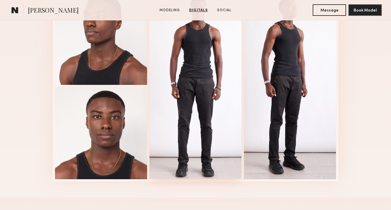
scroll to position [382, 0]
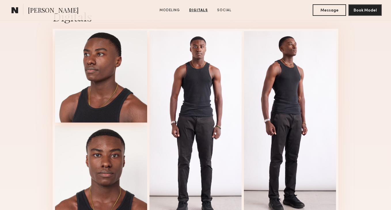
click at [62, 108] on div at bounding box center [101, 76] width 92 height 92
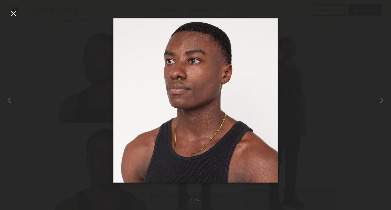
click at [108, 153] on div at bounding box center [195, 100] width 391 height 182
click at [13, 15] on div at bounding box center [13, 13] width 9 height 9
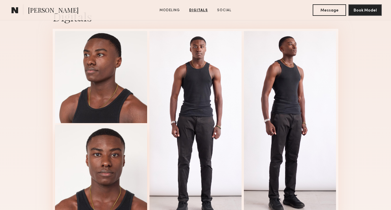
click at [110, 165] on div at bounding box center [101, 171] width 92 height 92
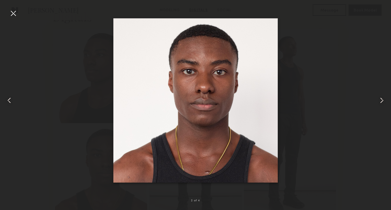
click at [10, 12] on div at bounding box center [13, 13] width 9 height 9
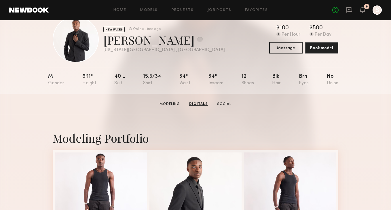
scroll to position [0, 0]
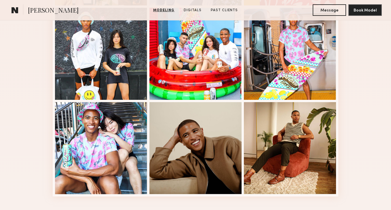
scroll to position [372, 0]
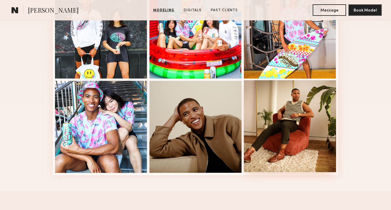
click at [303, 116] on div at bounding box center [290, 126] width 92 height 92
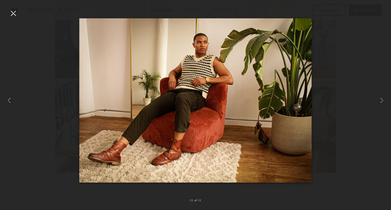
click at [12, 13] on div at bounding box center [13, 13] width 9 height 9
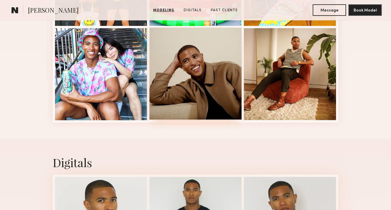
scroll to position [528, 0]
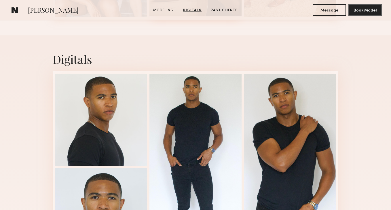
click at [209, 129] on div at bounding box center [195, 167] width 92 height 186
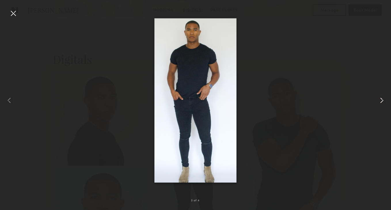
click at [381, 95] on div at bounding box center [383, 100] width 16 height 182
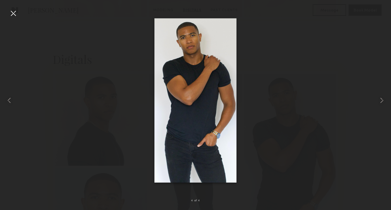
click at [12, 15] on div at bounding box center [13, 13] width 9 height 9
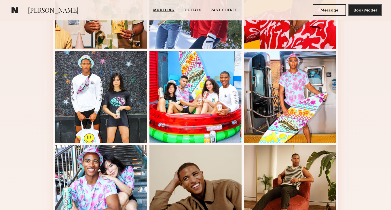
scroll to position [282, 0]
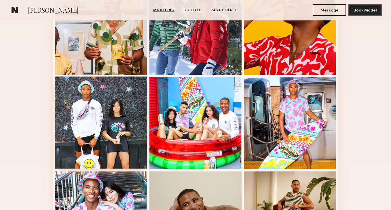
click at [71, 114] on div at bounding box center [101, 123] width 92 height 92
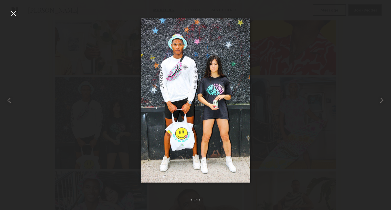
click at [12, 9] on div at bounding box center [13, 13] width 9 height 9
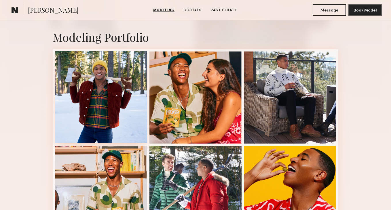
scroll to position [111, 0]
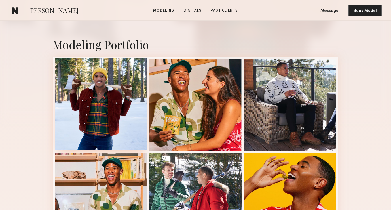
click at [119, 90] on div at bounding box center [101, 104] width 92 height 92
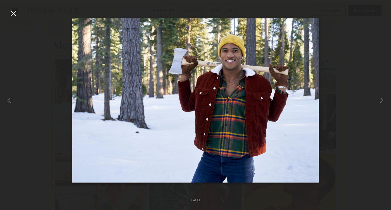
click at [15, 11] on div at bounding box center [13, 13] width 9 height 9
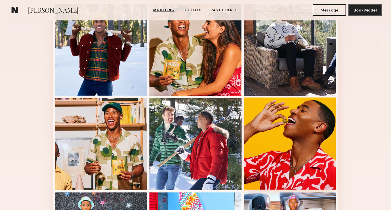
scroll to position [171, 0]
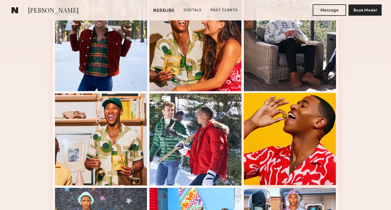
click at [287, 129] on div at bounding box center [290, 139] width 92 height 92
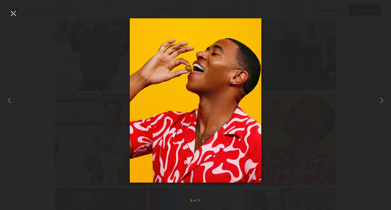
click at [18, 12] on div at bounding box center [195, 100] width 391 height 182
click at [15, 12] on div at bounding box center [13, 13] width 9 height 9
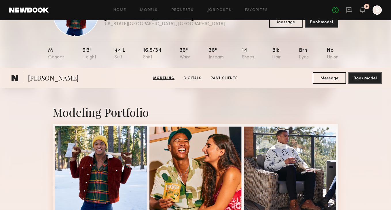
scroll to position [0, 0]
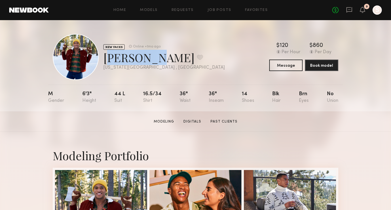
drag, startPoint x: 146, startPoint y: 59, endPoint x: 106, endPoint y: 57, distance: 40.3
click at [106, 57] on div "[PERSON_NAME] Favorite" at bounding box center [163, 57] width 121 height 15
copy div "Markelle"
